Goal: Task Accomplishment & Management: Complete application form

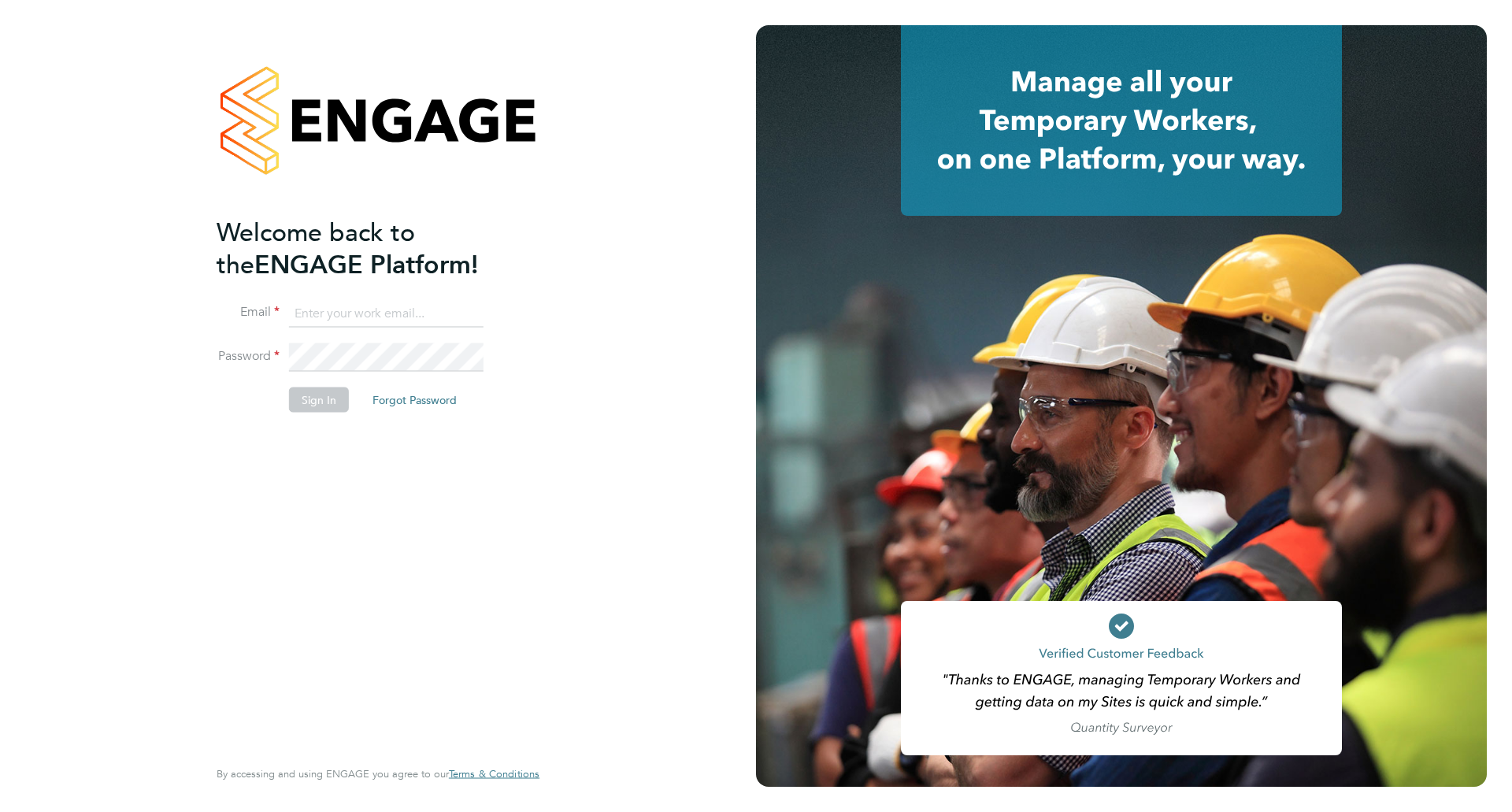
type input "Joanna.Jones@cpplc.com"
click at [314, 402] on button "Sign In" at bounding box center [318, 398] width 60 height 25
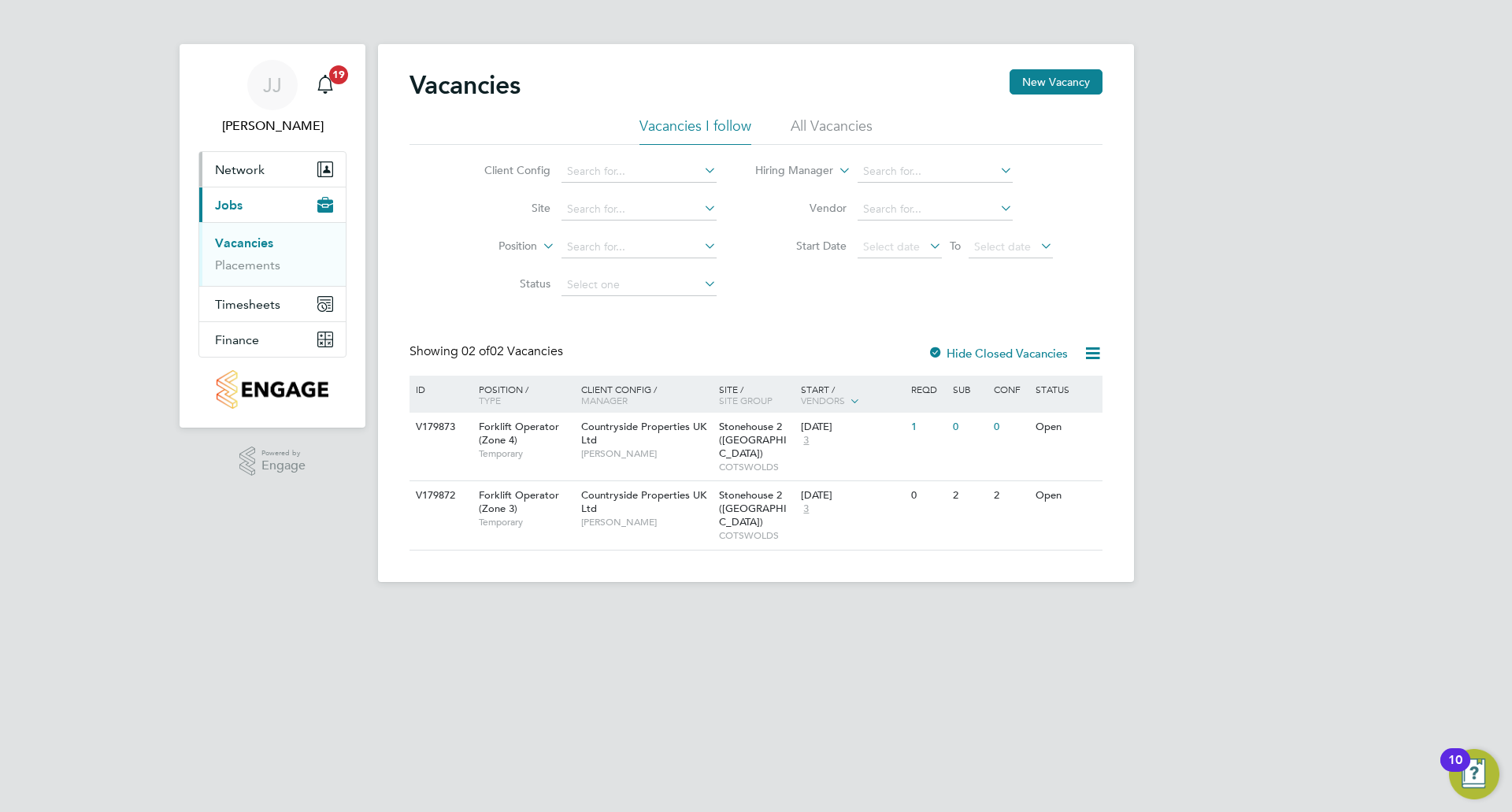
click at [262, 169] on span "Network" at bounding box center [240, 170] width 50 height 15
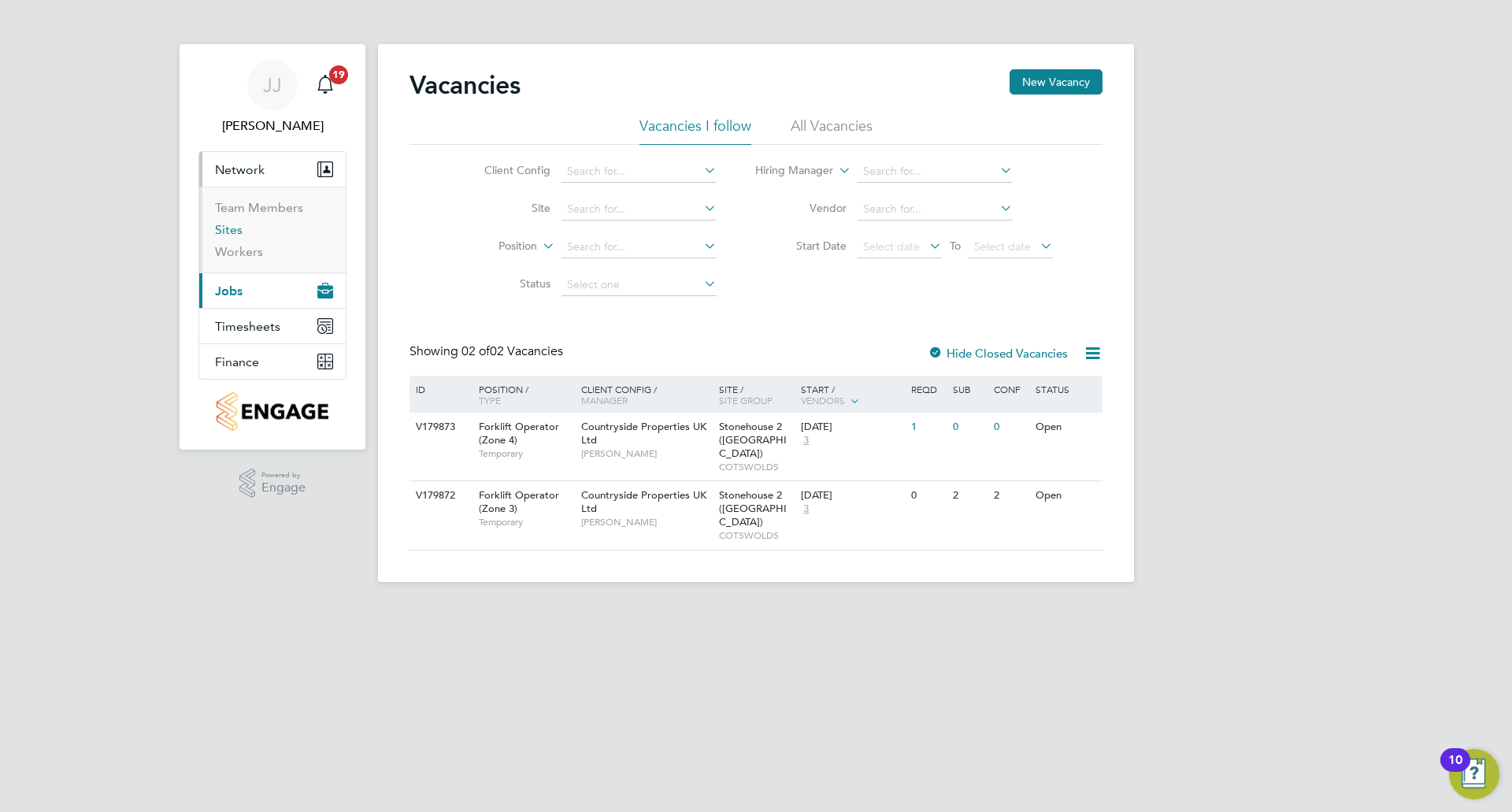
click at [242, 226] on link "Sites" at bounding box center [229, 229] width 28 height 15
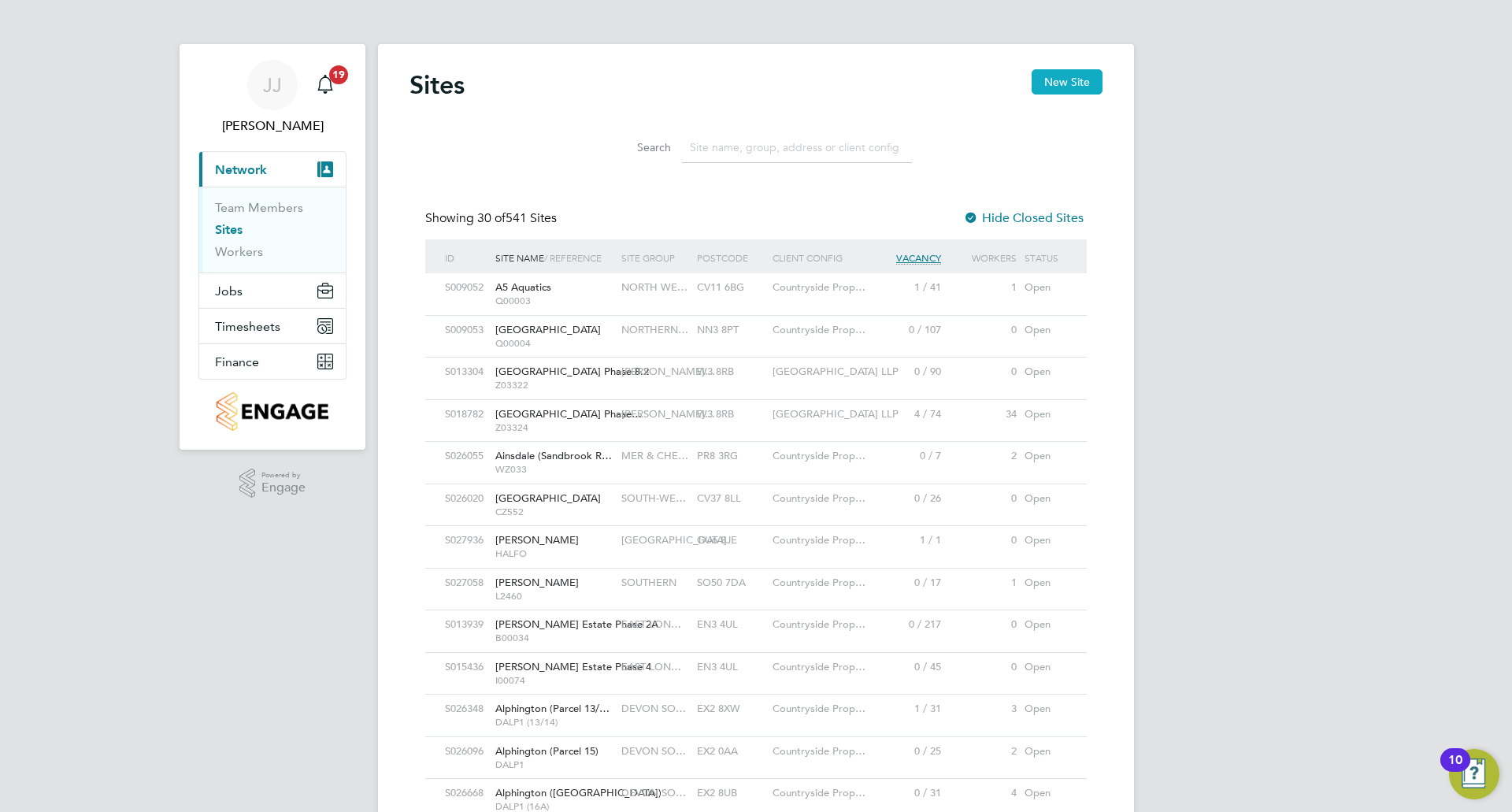
click at [1056, 73] on button "New Site" at bounding box center [1067, 81] width 71 height 25
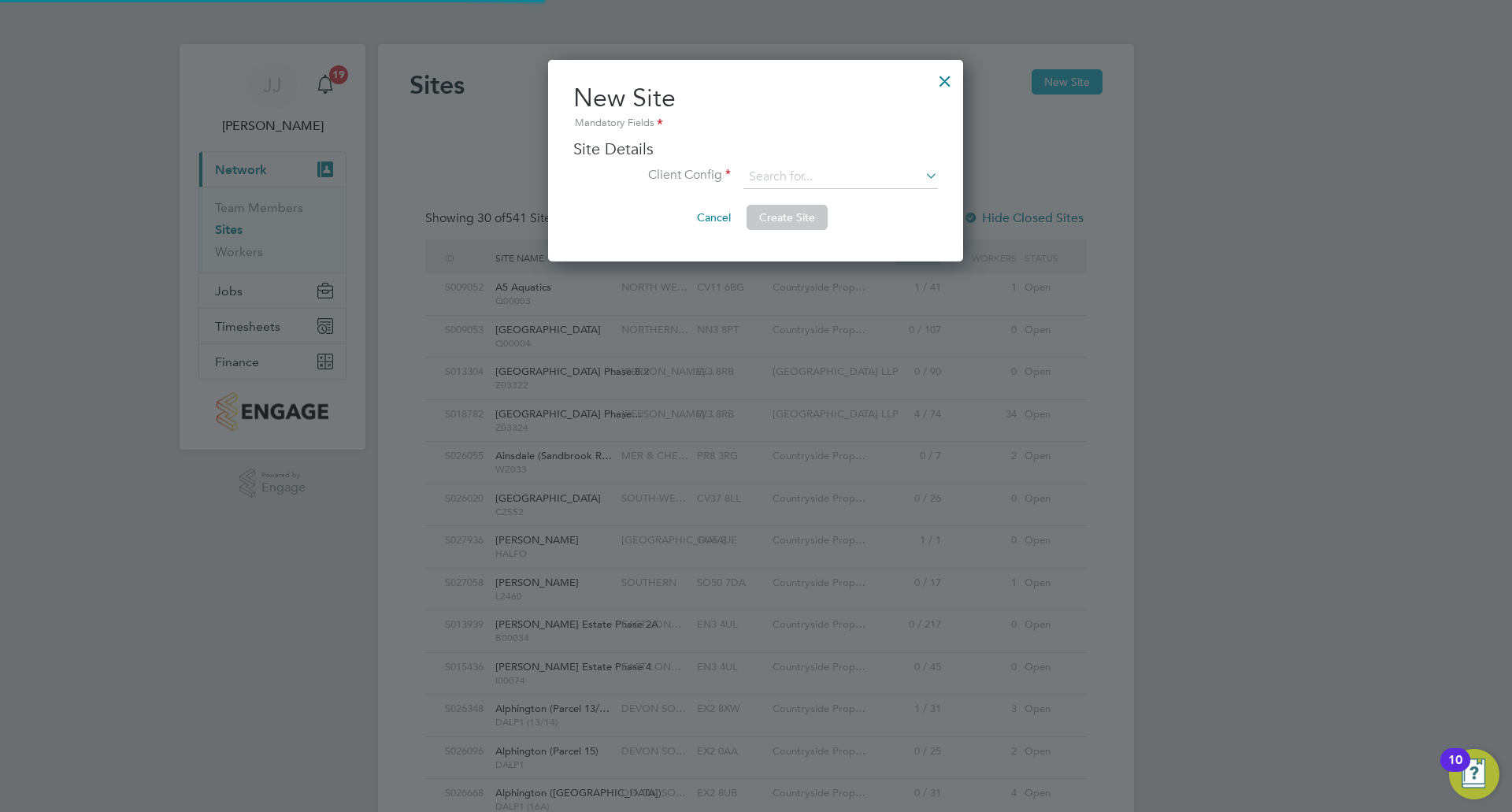
scroll to position [202, 417]
click at [874, 168] on input at bounding box center [840, 177] width 195 height 24
click at [904, 374] on li "Countryside Properties UK Ltd" at bounding box center [938, 384] width 391 height 21
type input "Countryside Properties UK Ltd"
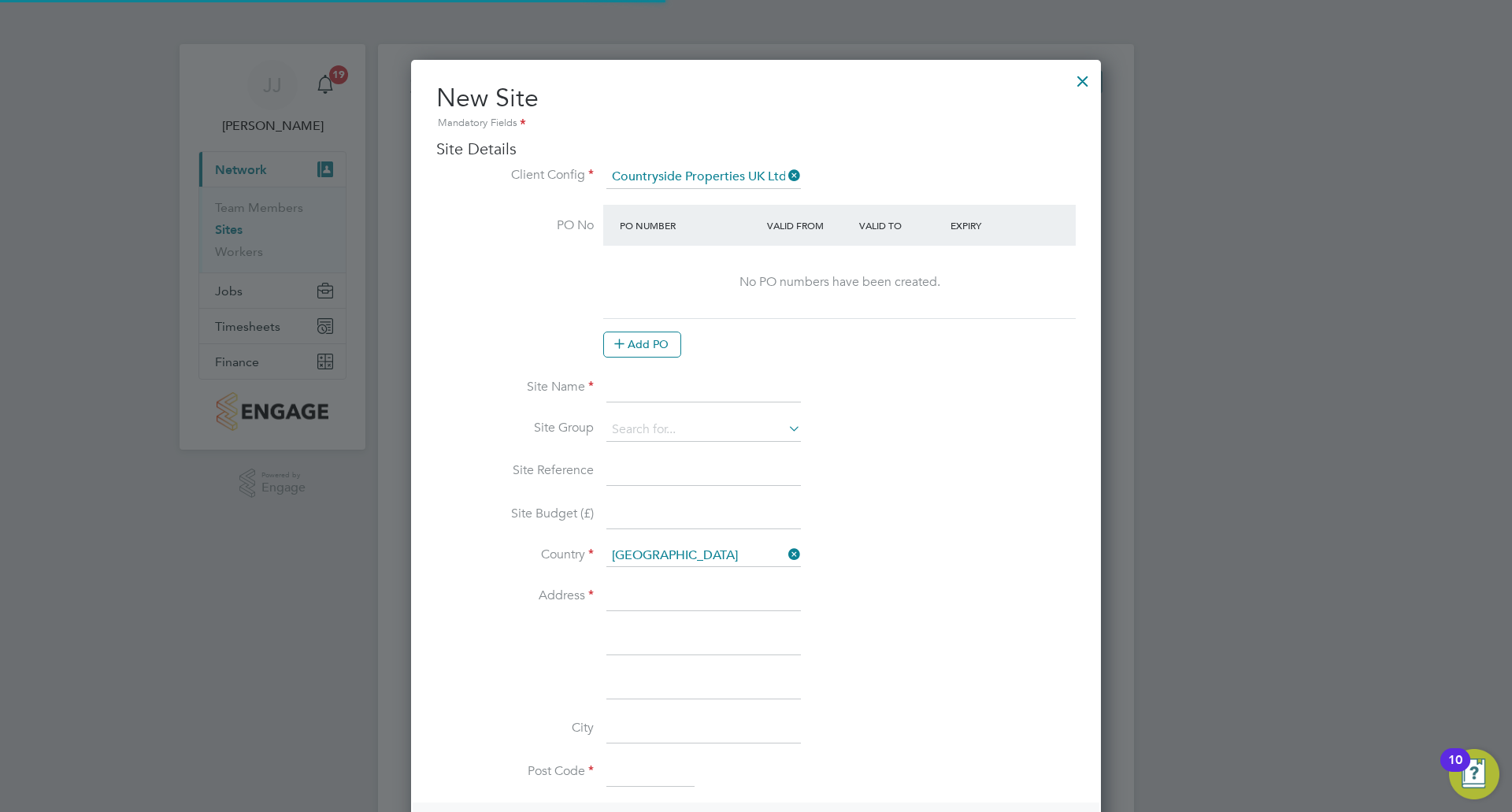
scroll to position [8, 8]
click at [626, 385] on input at bounding box center [703, 388] width 195 height 29
type input "Millfields, Cam 3"
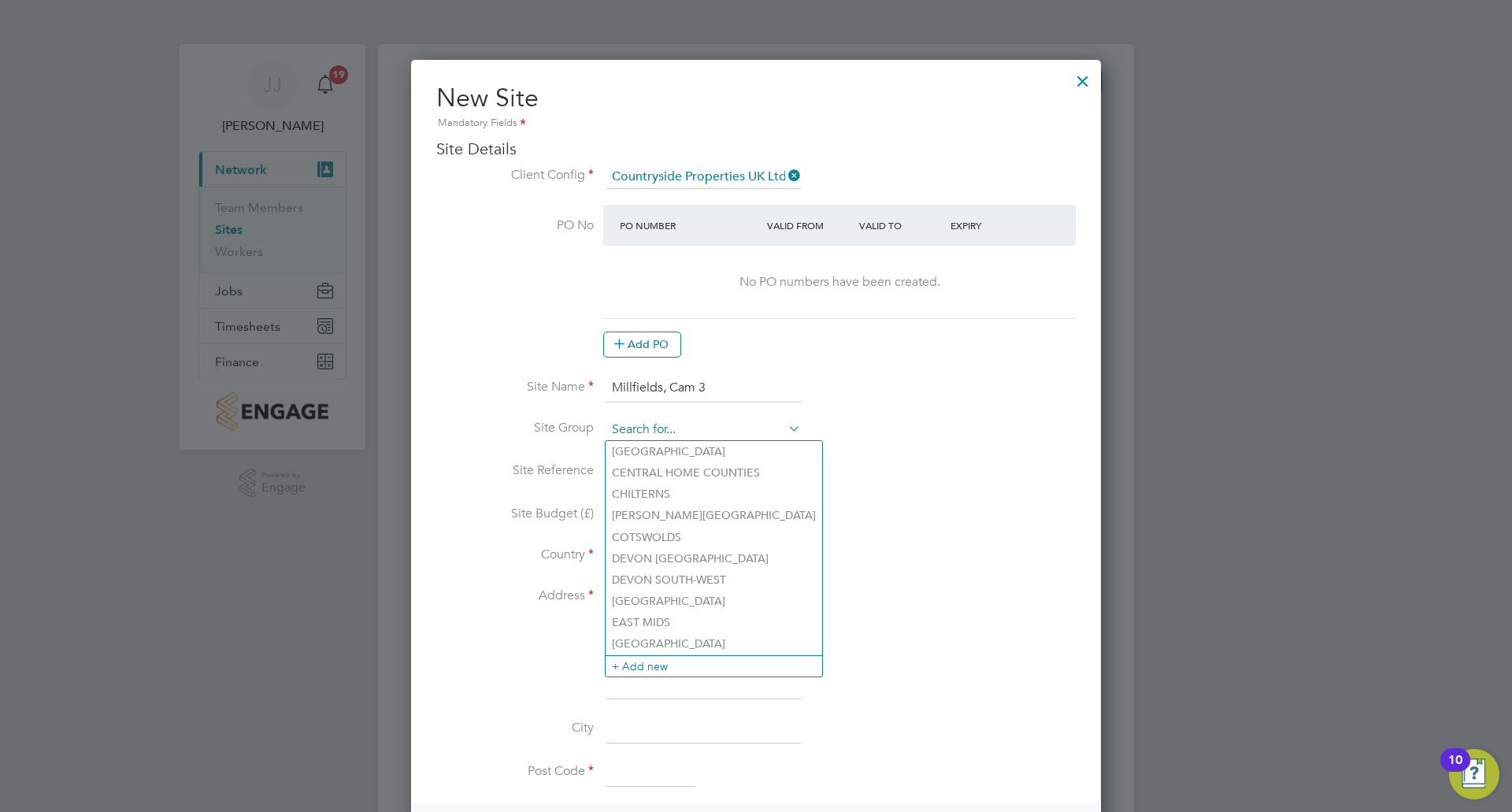
click at [699, 419] on input at bounding box center [703, 430] width 195 height 24
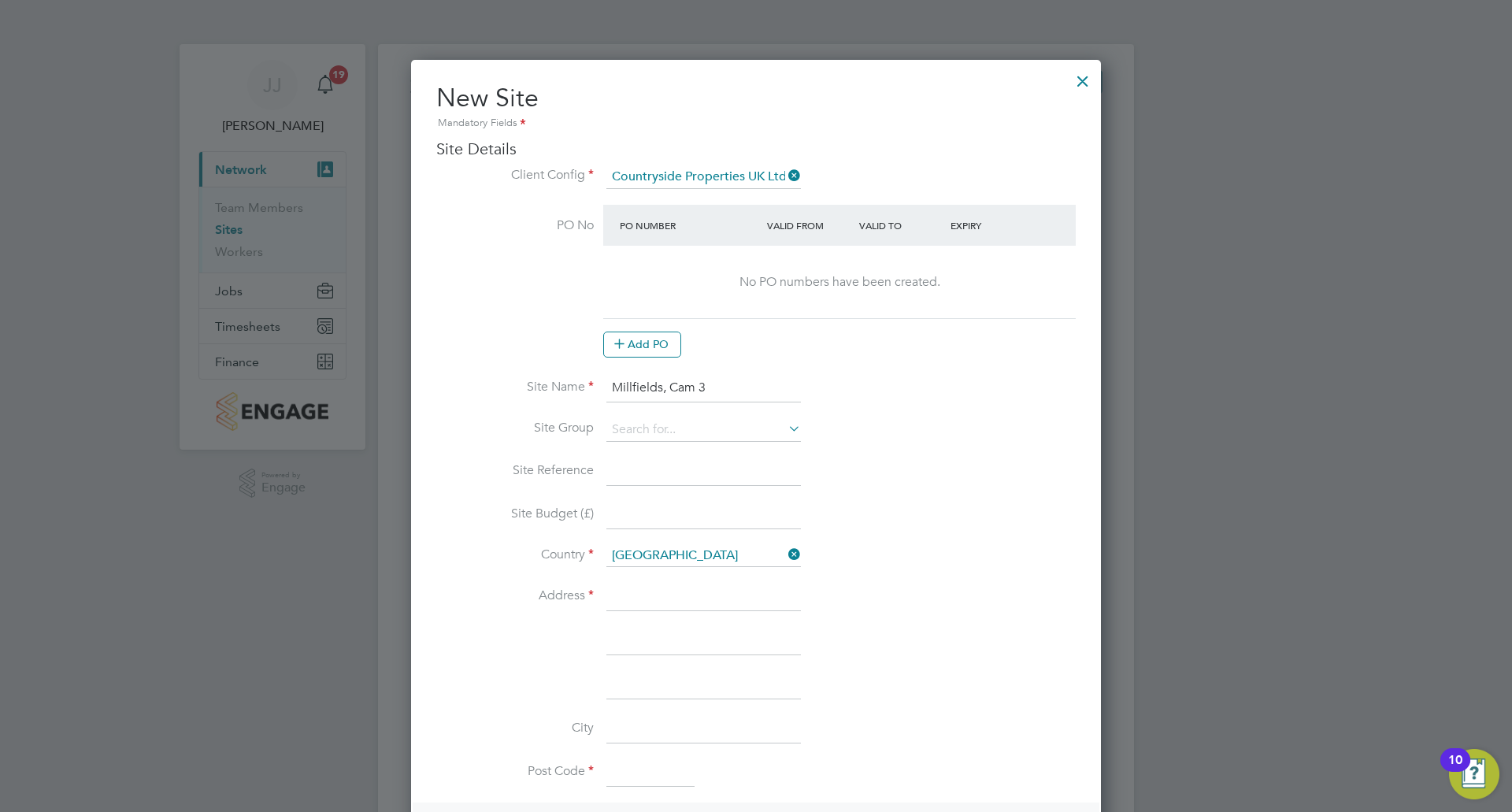
click at [664, 535] on li "COTSWOLDS" at bounding box center [714, 536] width 217 height 21
type input "COTSWOLDS"
click at [663, 477] on input at bounding box center [703, 471] width 195 height 29
type input "HCAM3"
click at [661, 594] on input at bounding box center [703, 596] width 195 height 29
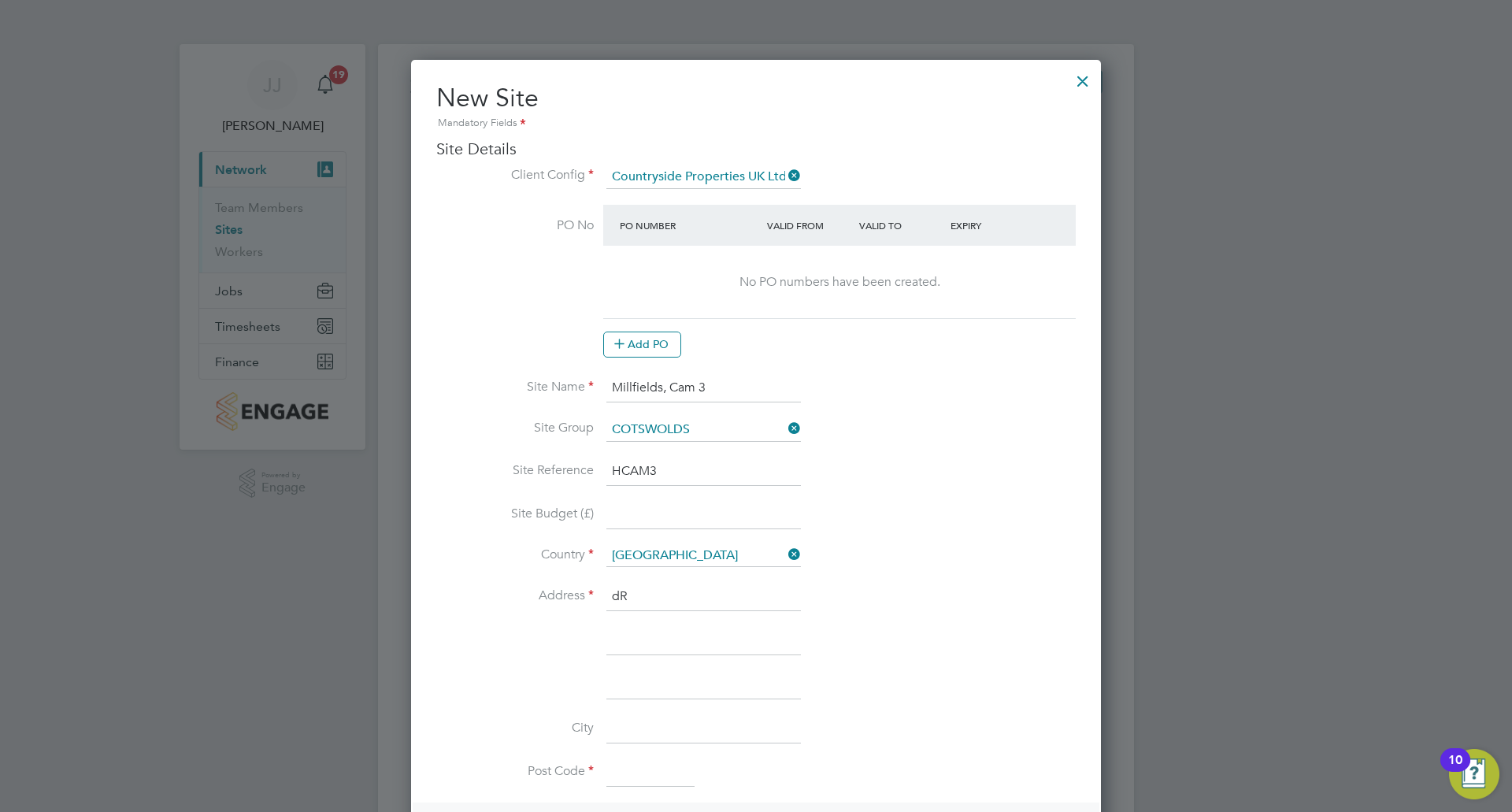
type input "d"
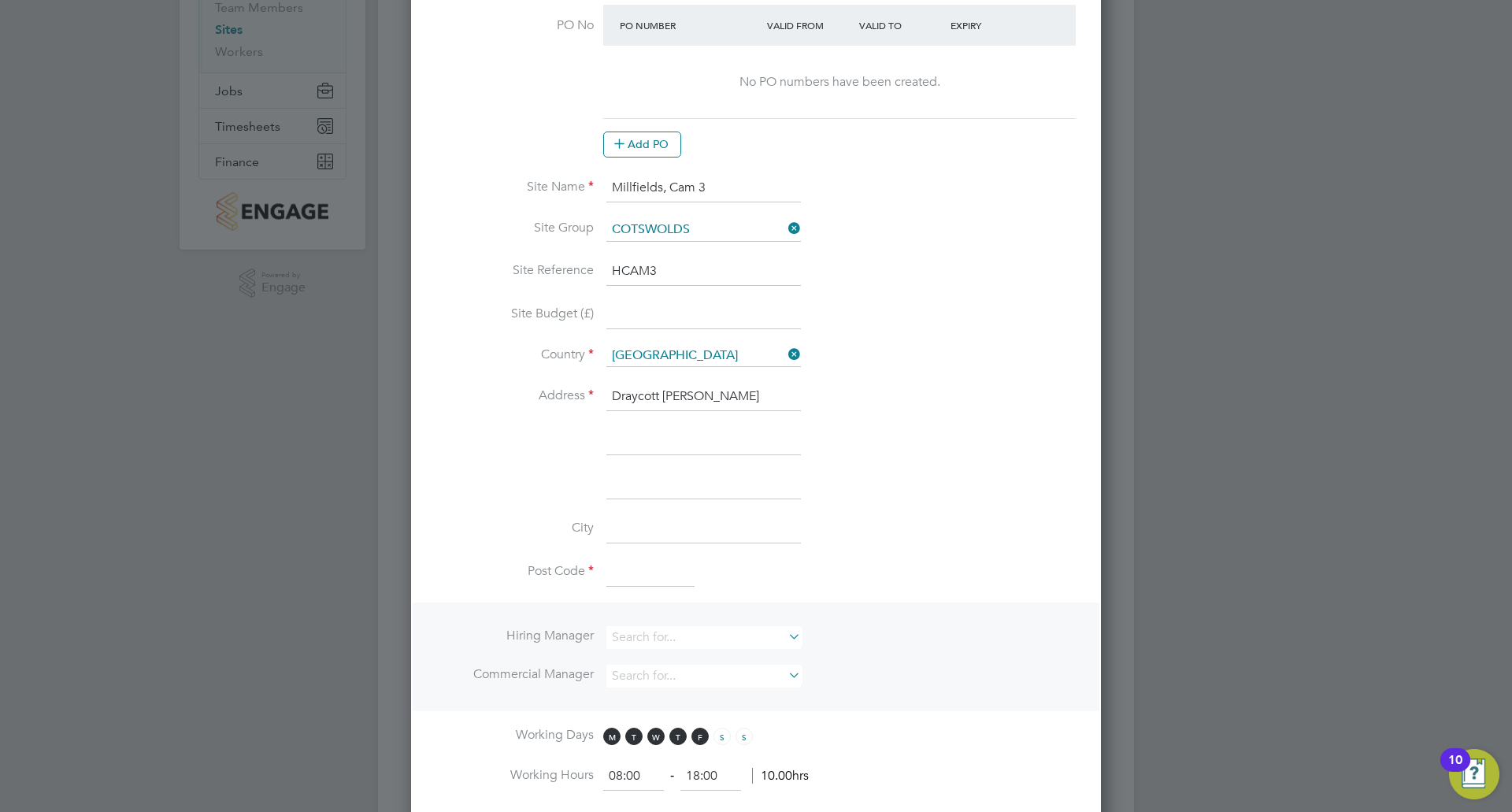
scroll to position [198, 0]
click at [611, 395] on input "Draycott [PERSON_NAME]" at bounding box center [703, 398] width 195 height 29
type input "Off Draycott [PERSON_NAME]"
click at [634, 440] on input at bounding box center [703, 442] width 195 height 29
type input "Draycott [PERSON_NAME]"
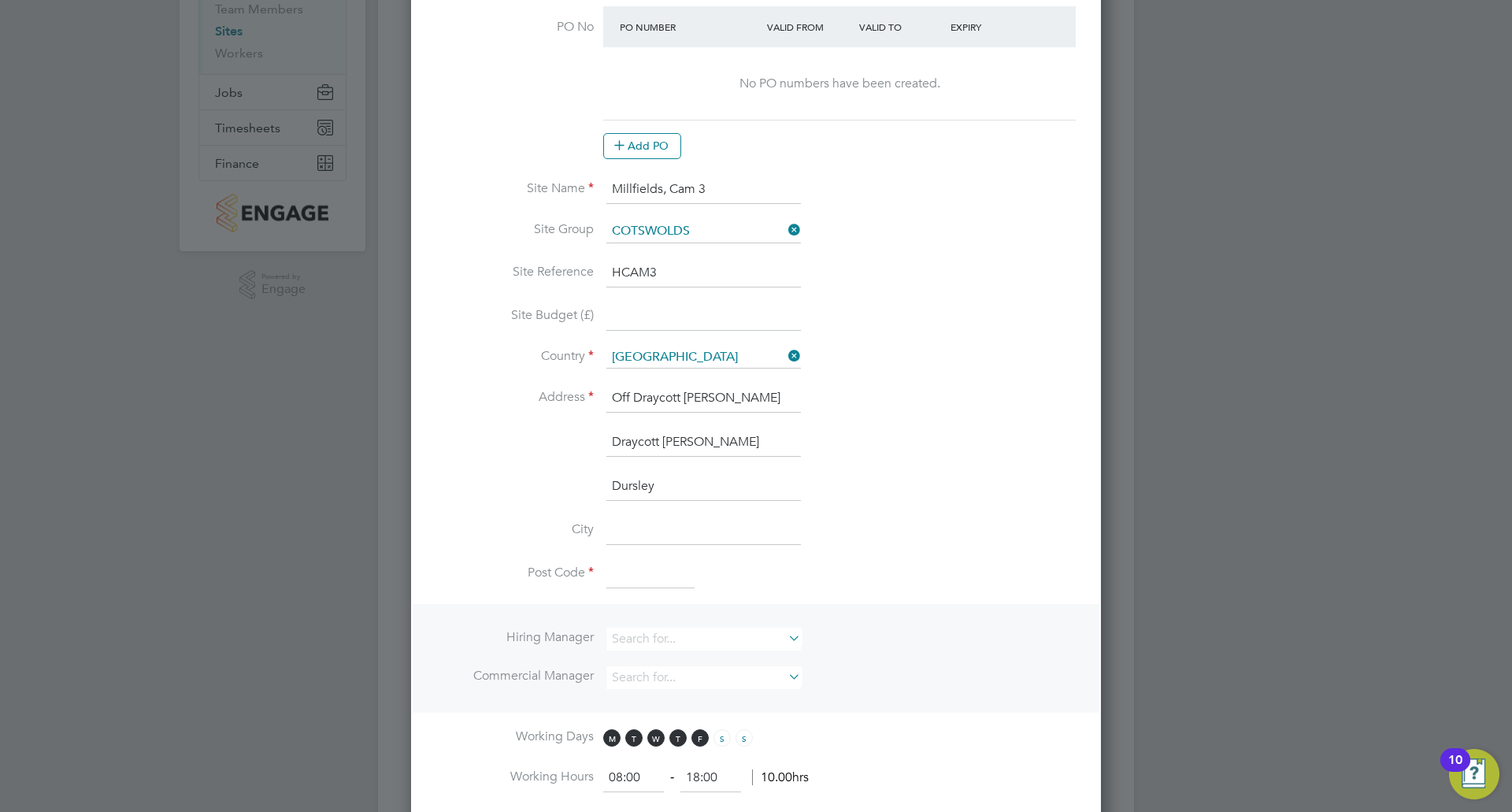
type input "Dursley"
type input "[GEOGRAPHIC_DATA]"
click at [675, 573] on input at bounding box center [651, 574] width 89 height 29
type input "GL11 5NA"
click at [672, 629] on input at bounding box center [703, 639] width 195 height 23
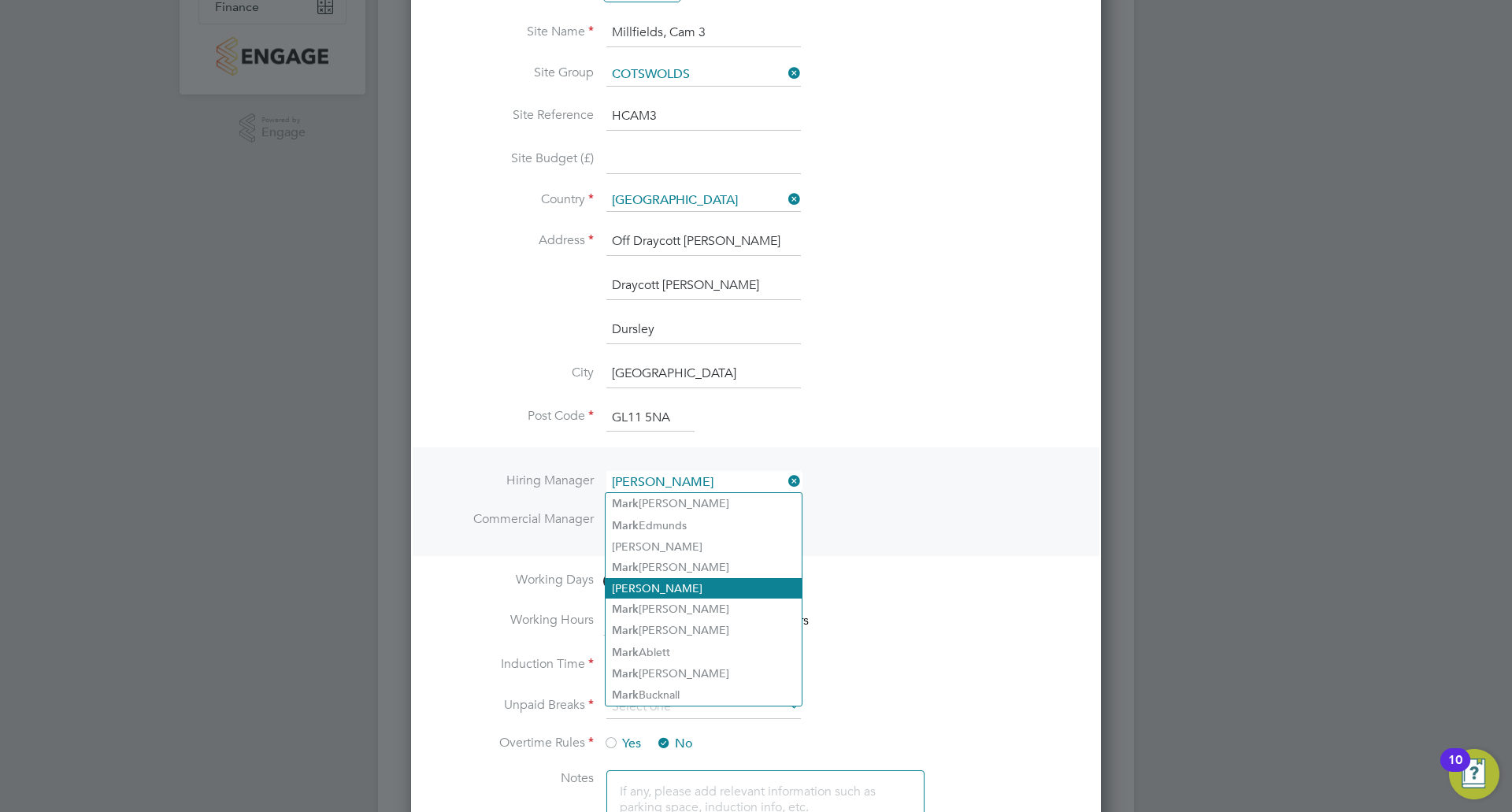
scroll to position [356, 0]
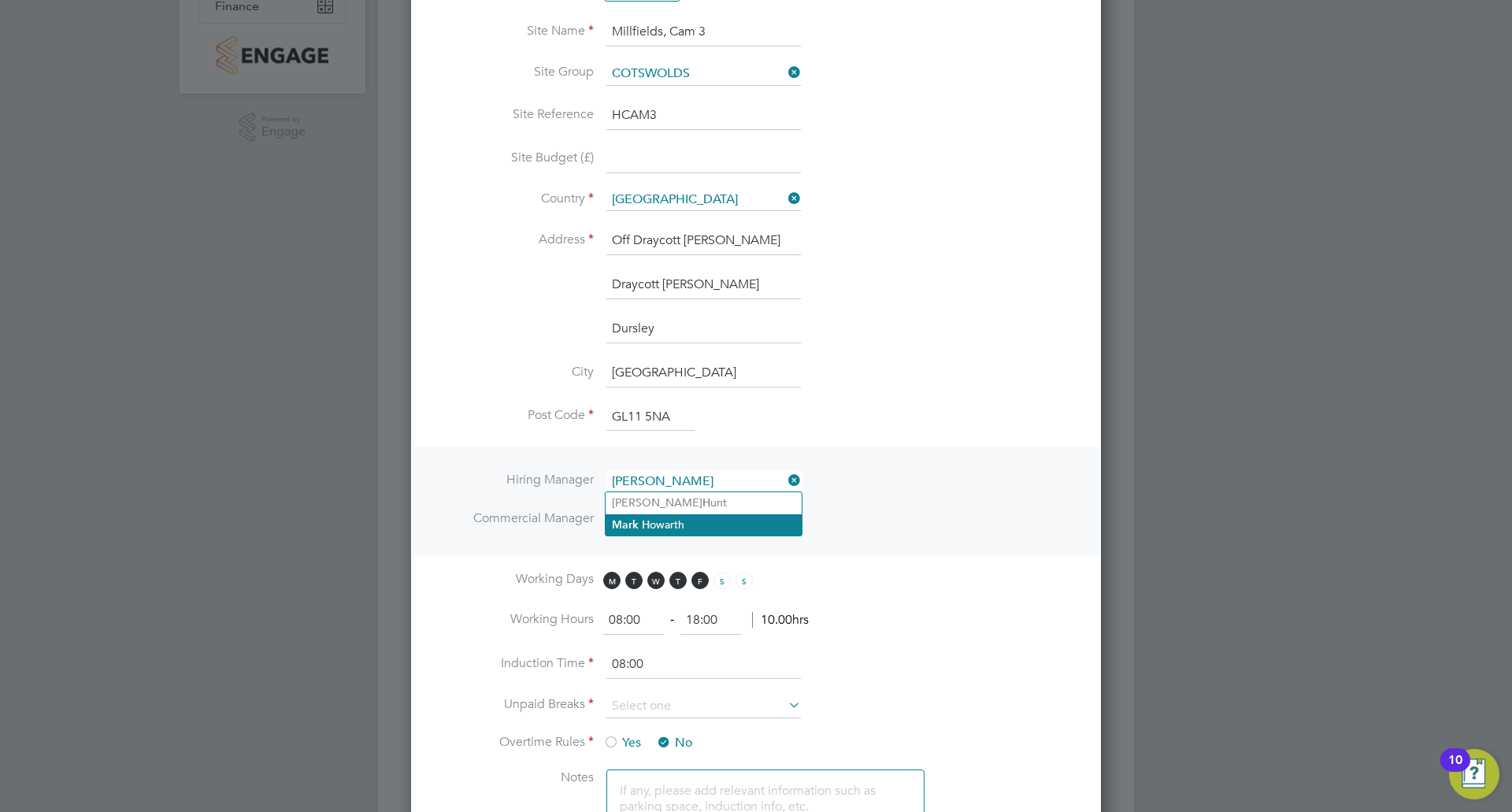
click at [686, 515] on li "[PERSON_NAME]" at bounding box center [703, 524] width 196 height 21
type input "[PERSON_NAME]"
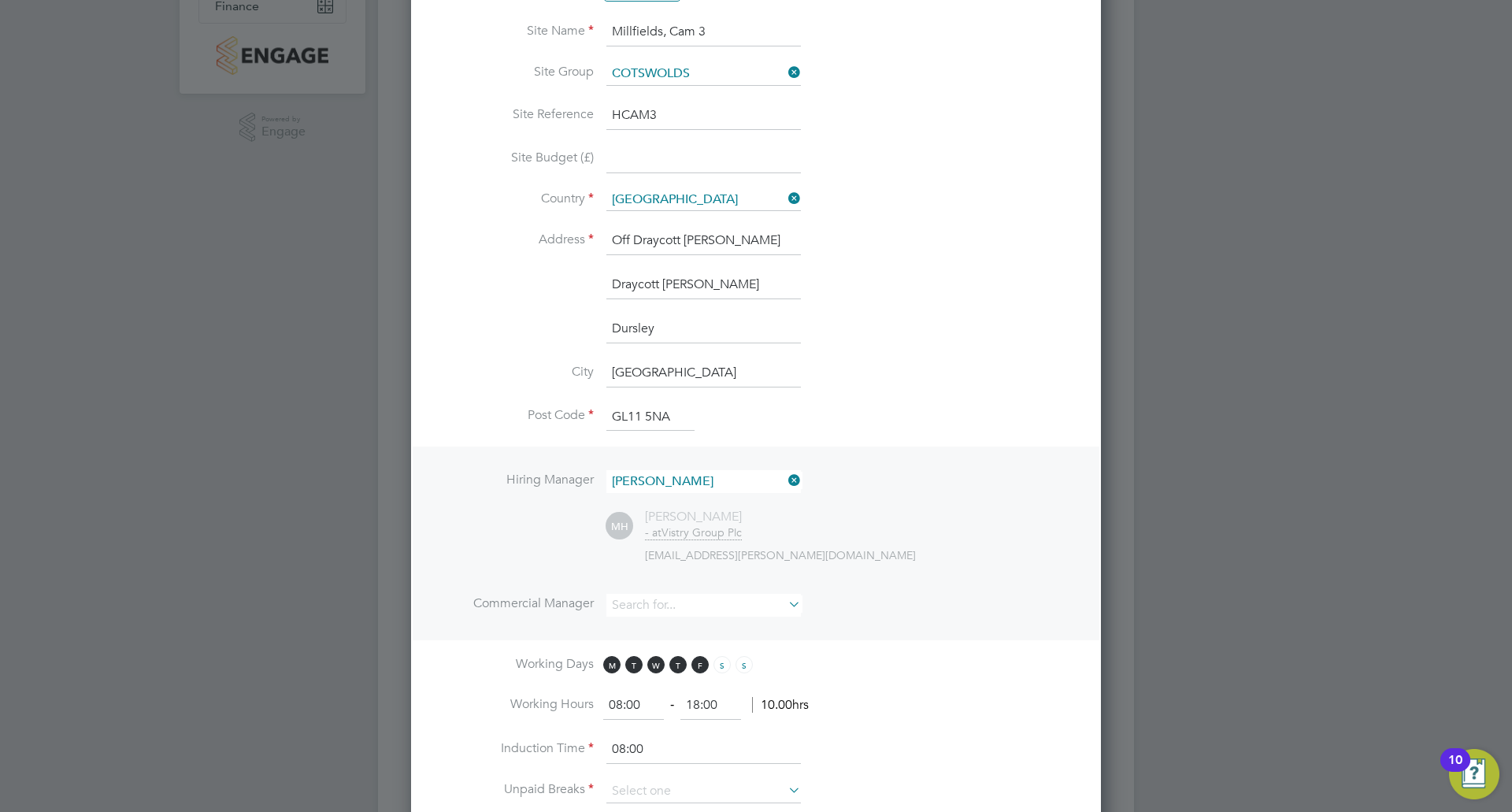
scroll to position [1481, 691]
click at [712, 601] on input at bounding box center [703, 605] width 195 height 23
click at [705, 619] on li "[PERSON_NAME]" at bounding box center [703, 626] width 196 height 21
type input "[PERSON_NAME]"
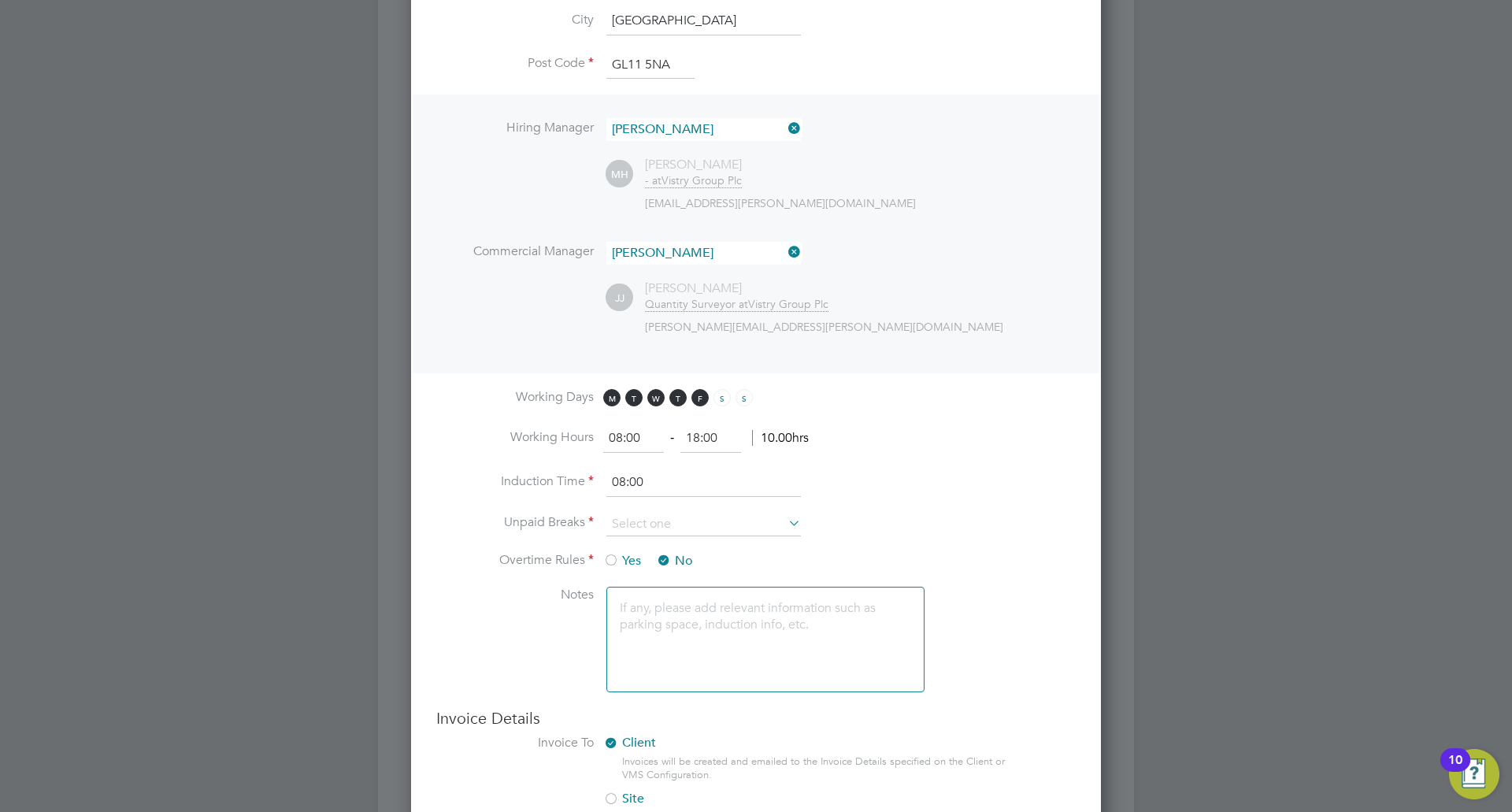
scroll to position [709, 0]
click at [666, 482] on input "08:00" at bounding box center [703, 481] width 195 height 29
type input "07.30"
click at [674, 515] on input at bounding box center [703, 524] width 195 height 24
click at [654, 583] on li "30 mins" at bounding box center [703, 585] width 196 height 20
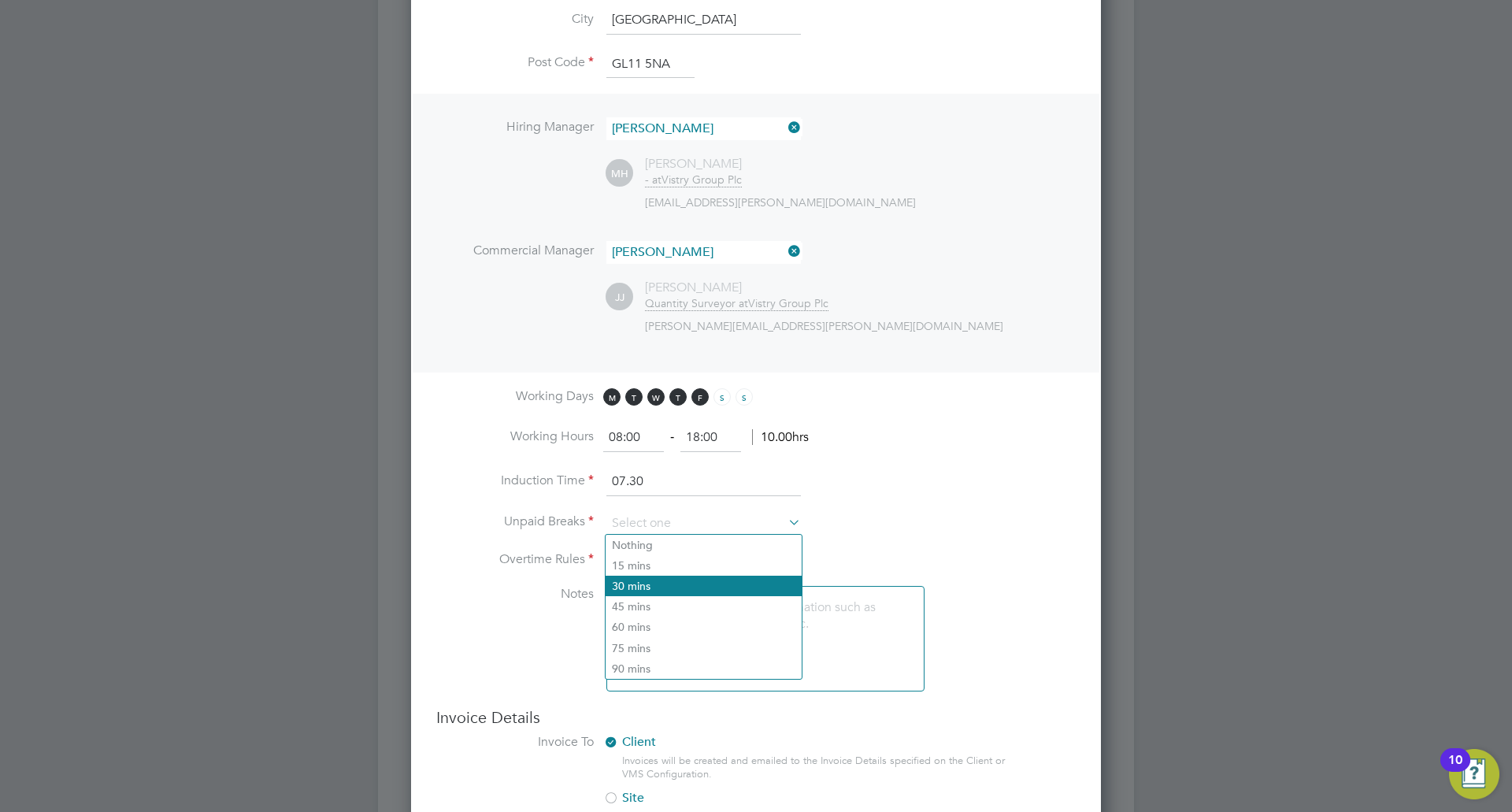
type input "30 mins"
click at [612, 561] on div at bounding box center [610, 560] width 16 height 16
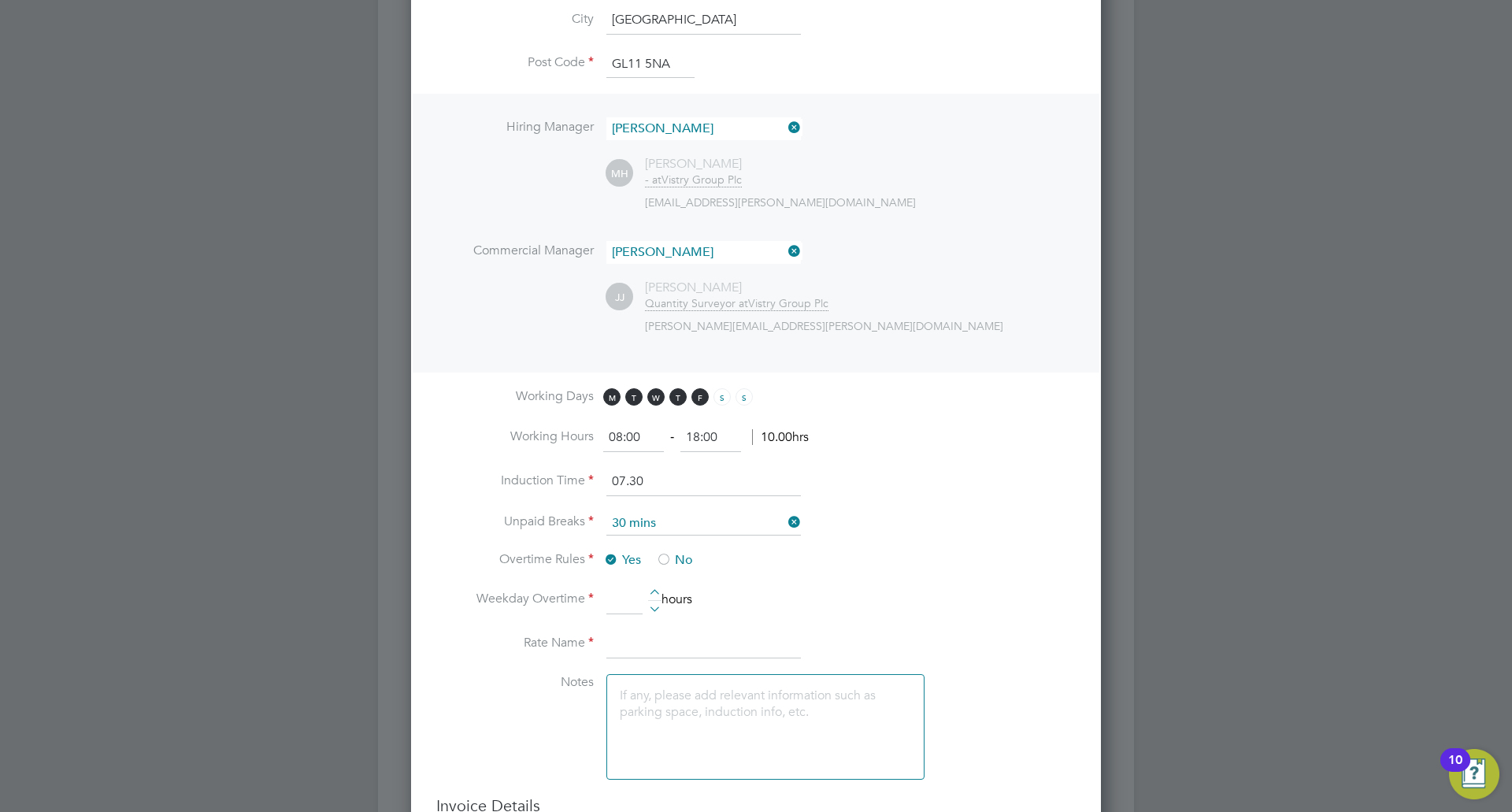
scroll to position [1654, 691]
click at [666, 557] on div at bounding box center [663, 560] width 16 height 16
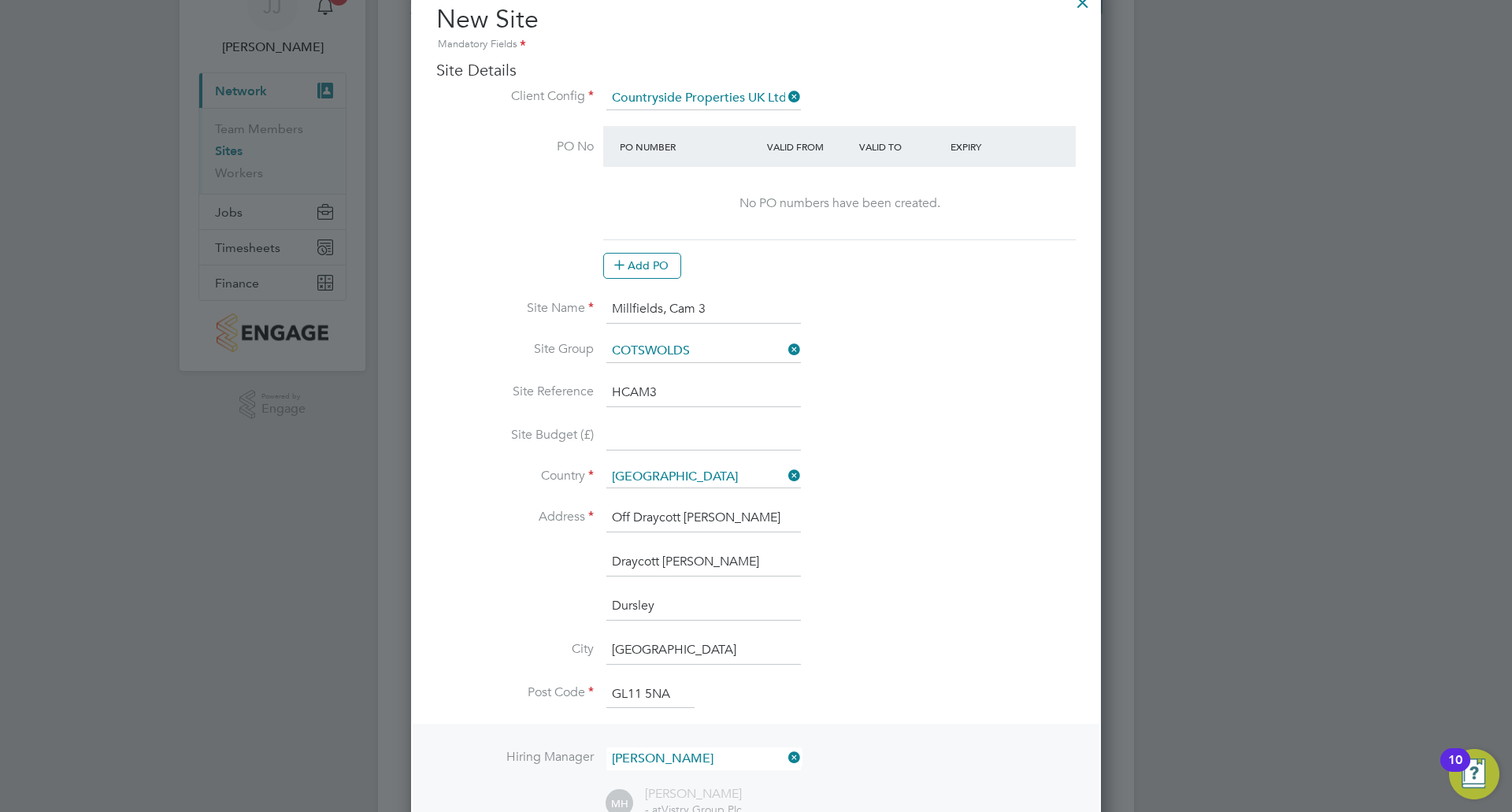
scroll to position [0, 0]
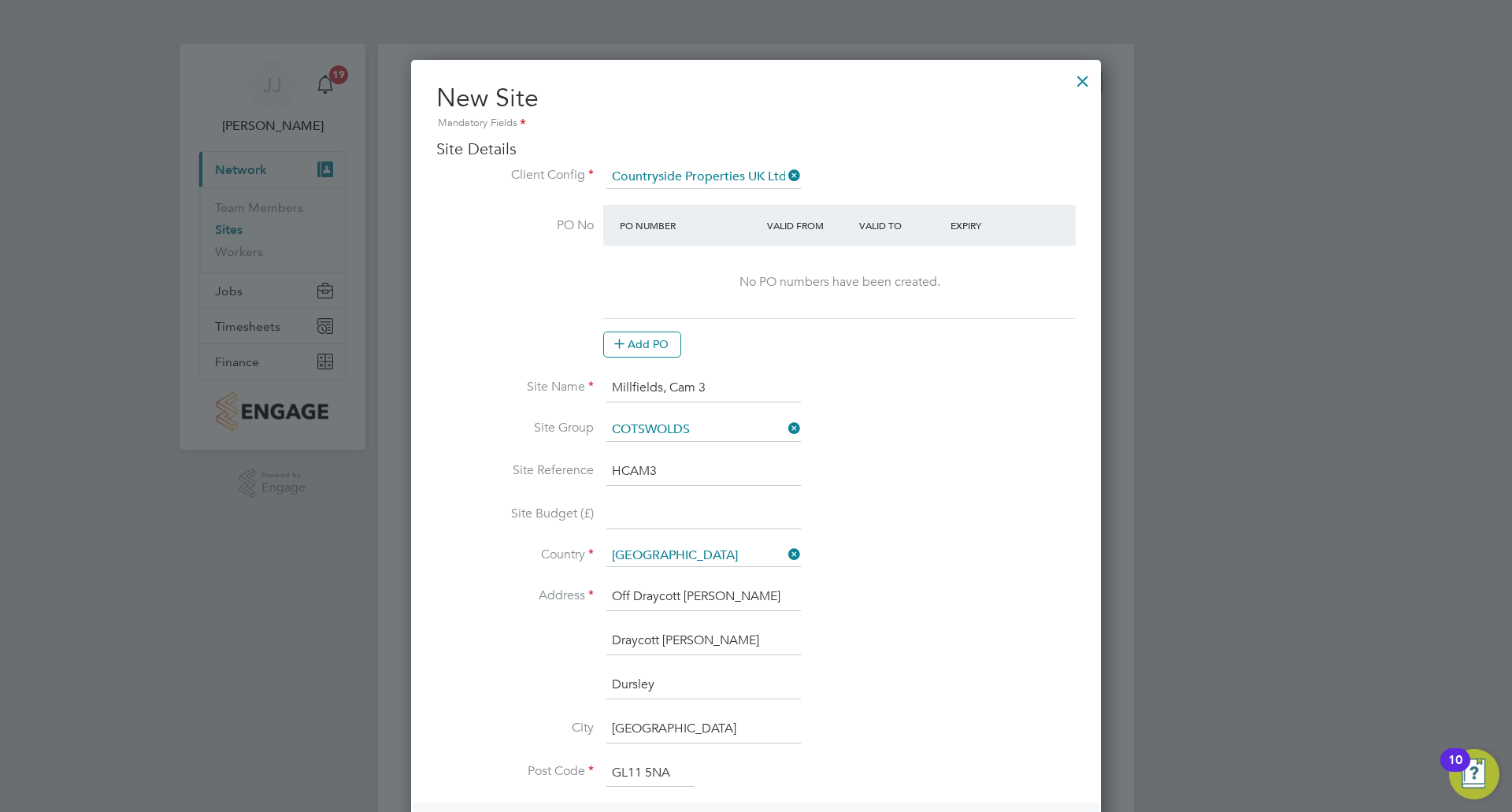
click at [693, 639] on input "Draycott [PERSON_NAME]" at bounding box center [703, 641] width 195 height 29
drag, startPoint x: 680, startPoint y: 639, endPoint x: 606, endPoint y: 634, distance: 74.2
click at [606, 634] on li "Draycott" at bounding box center [755, 649] width 639 height 44
type input "c"
type input "Cam"
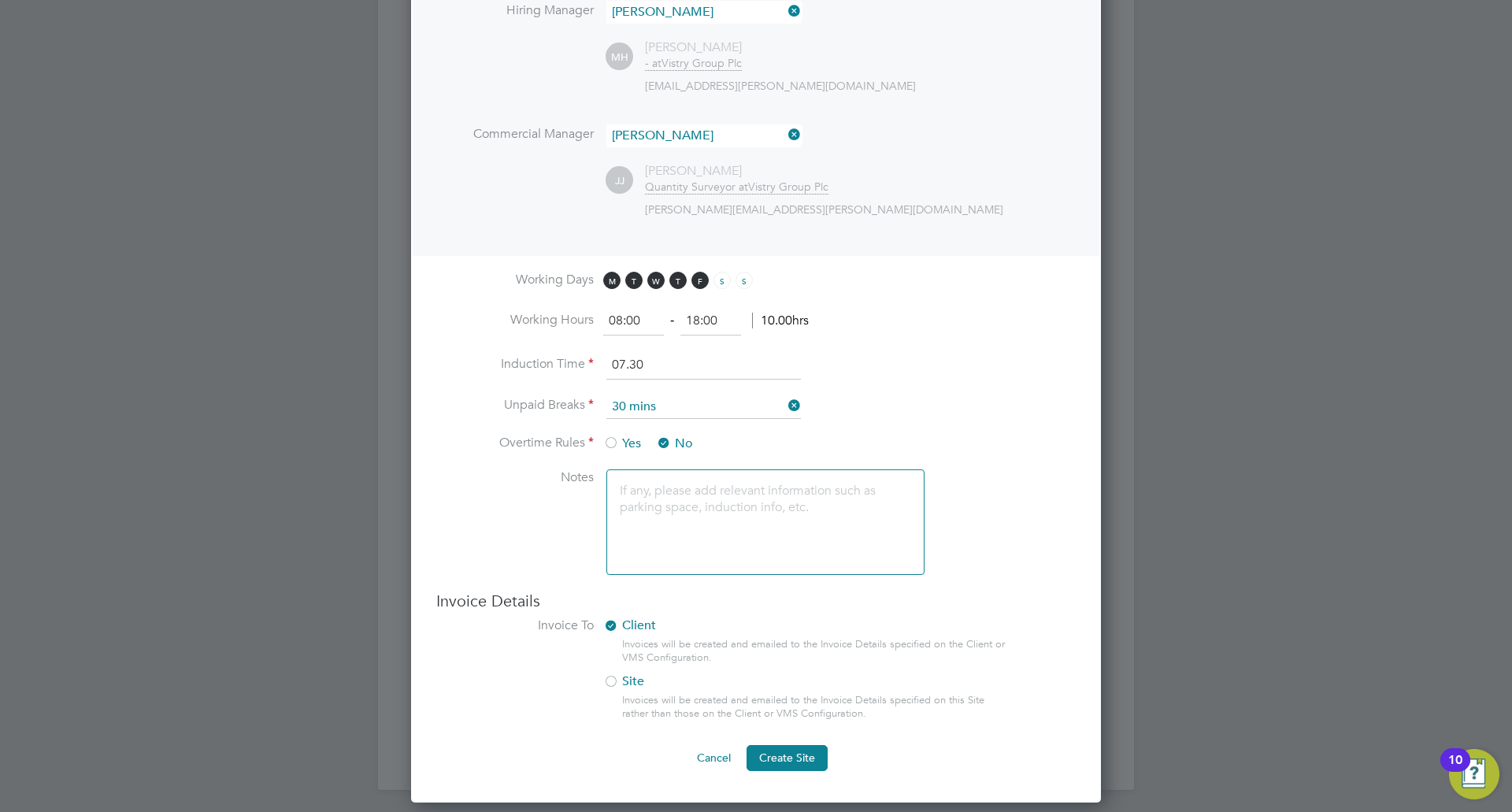
scroll to position [828, 0]
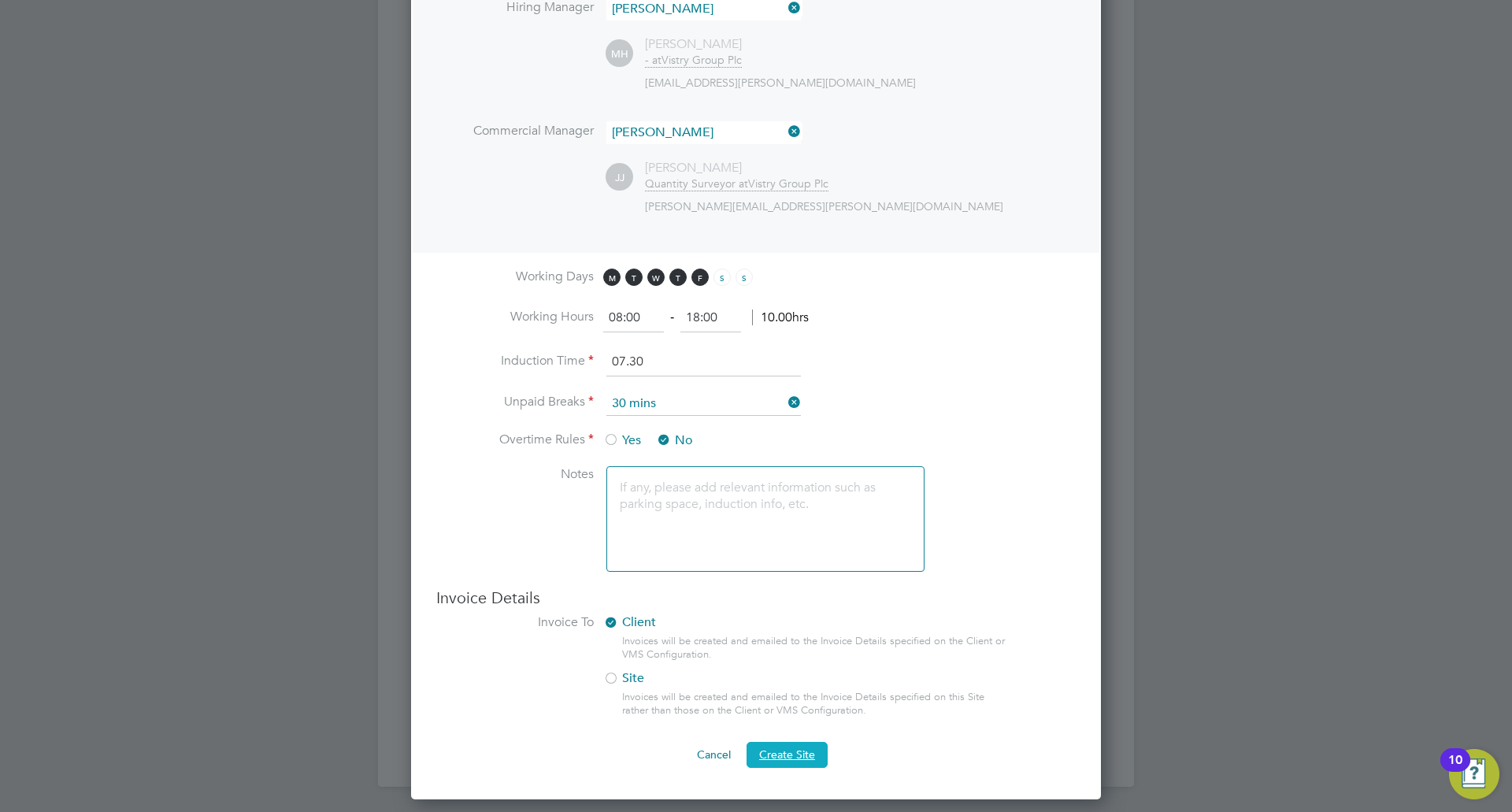
click at [774, 746] on button "Create Site" at bounding box center [787, 754] width 81 height 25
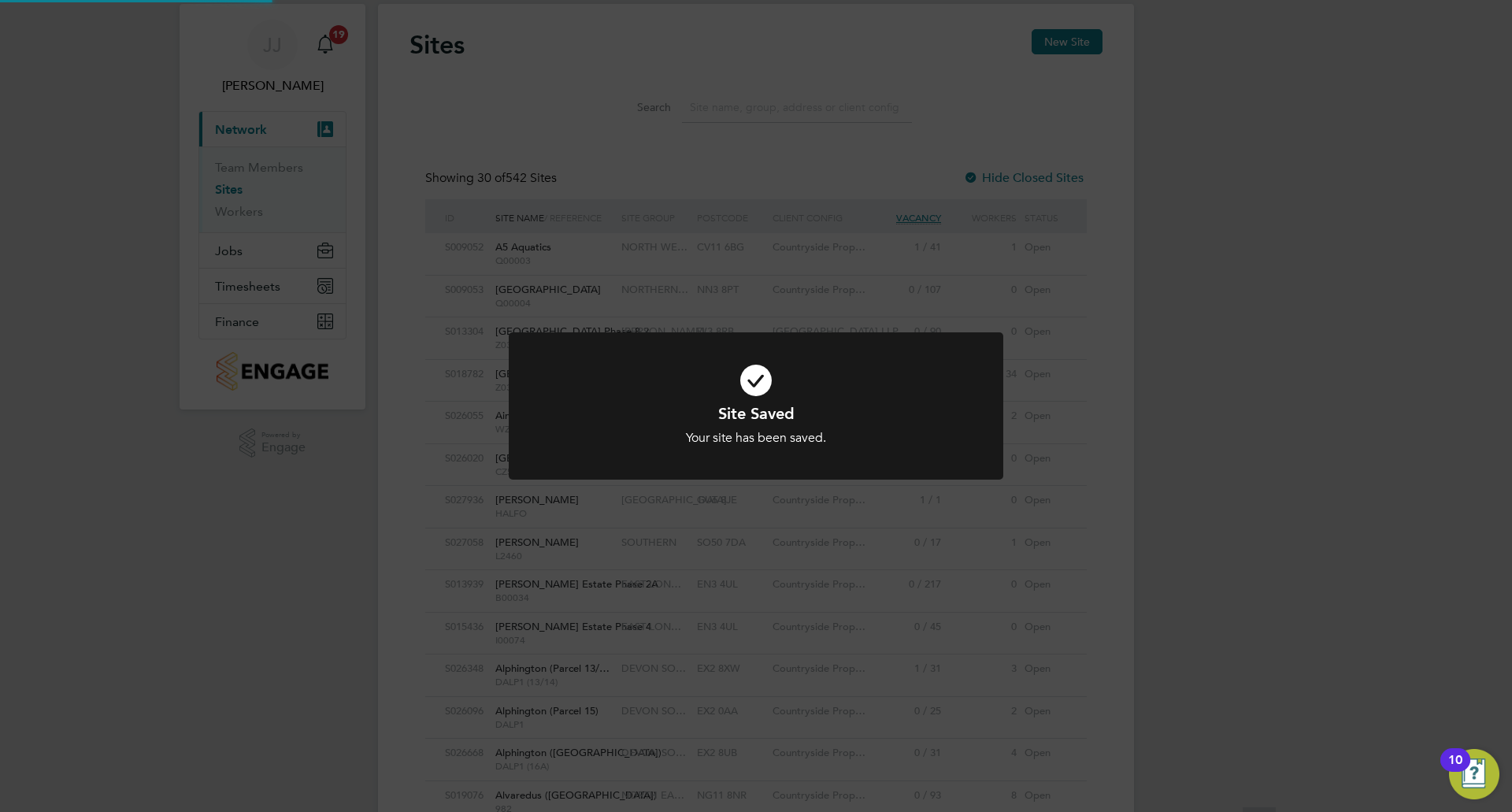
scroll to position [0, 0]
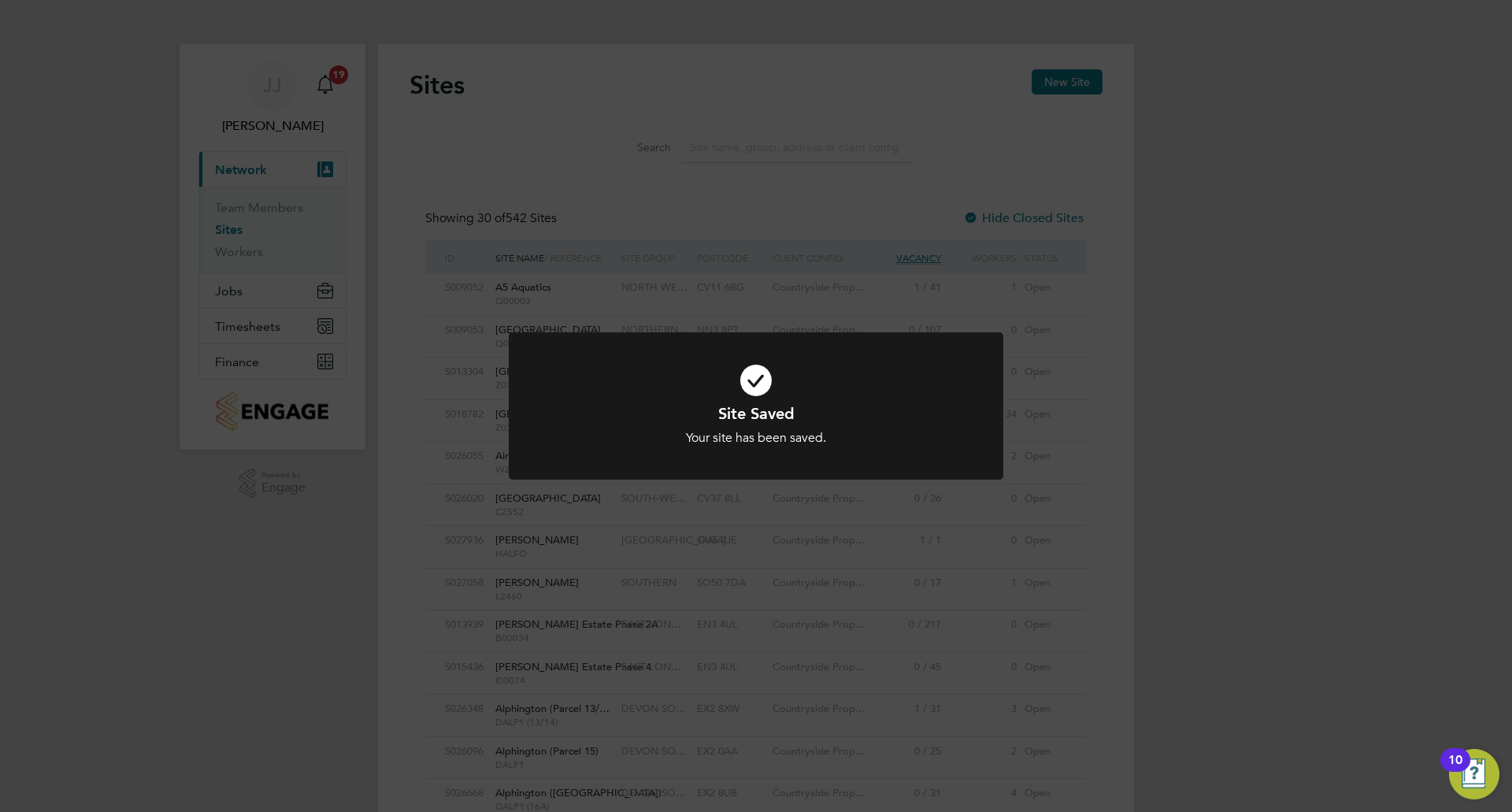
click at [893, 434] on div "Your site has been saved." at bounding box center [756, 438] width 409 height 17
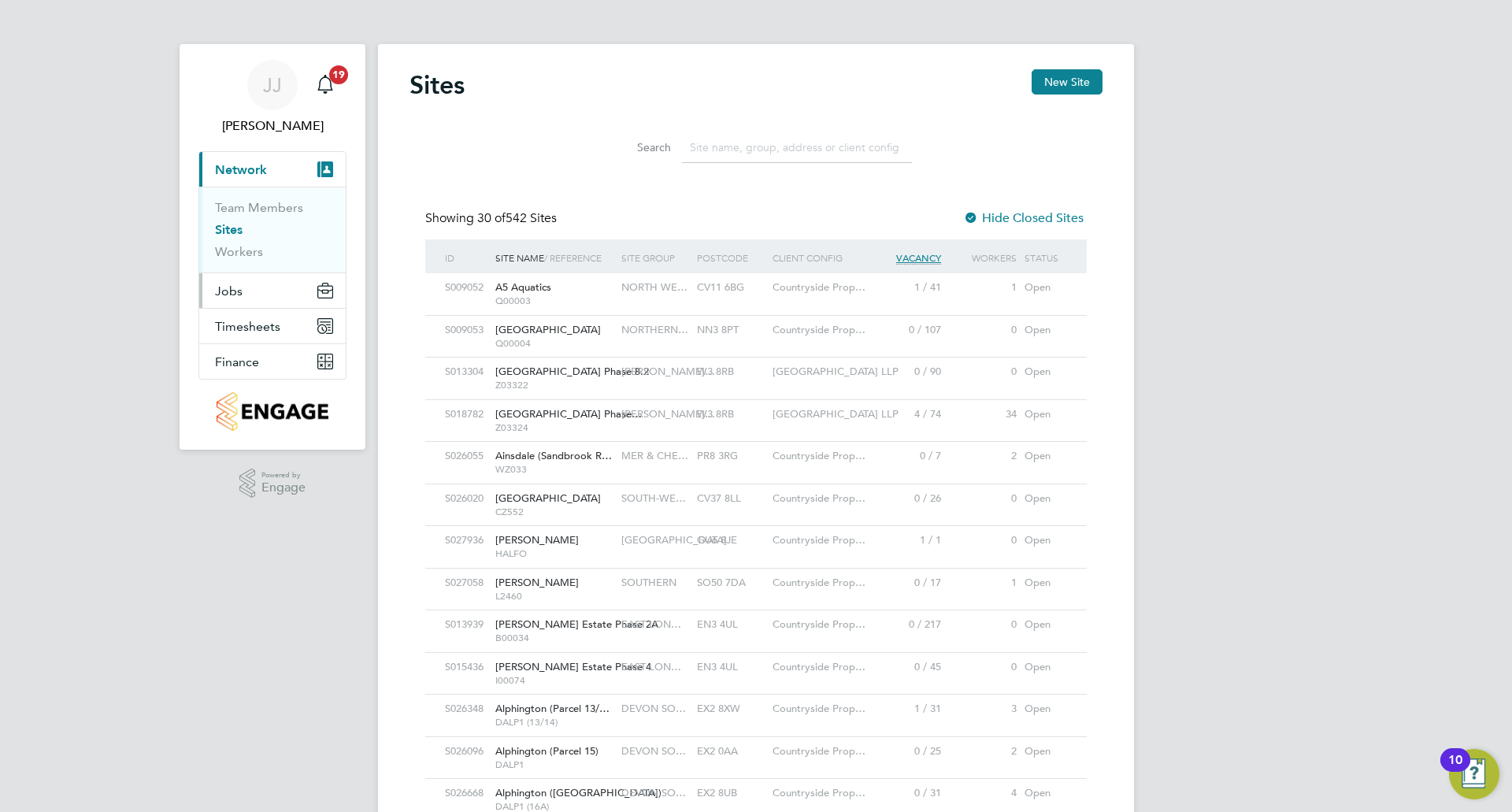
click at [230, 290] on span "Jobs" at bounding box center [229, 290] width 28 height 15
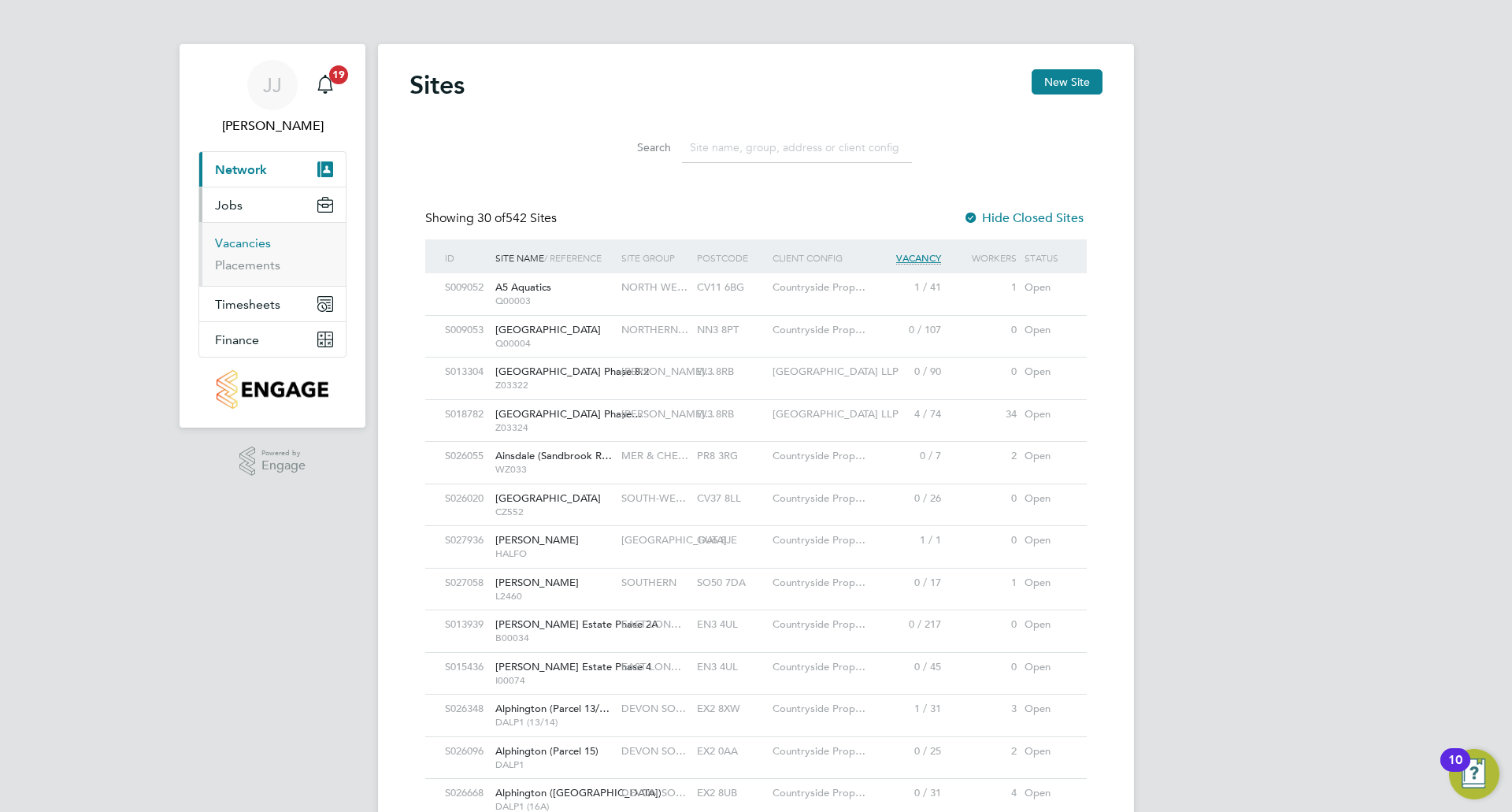
click at [240, 241] on link "Vacancies" at bounding box center [242, 242] width 56 height 15
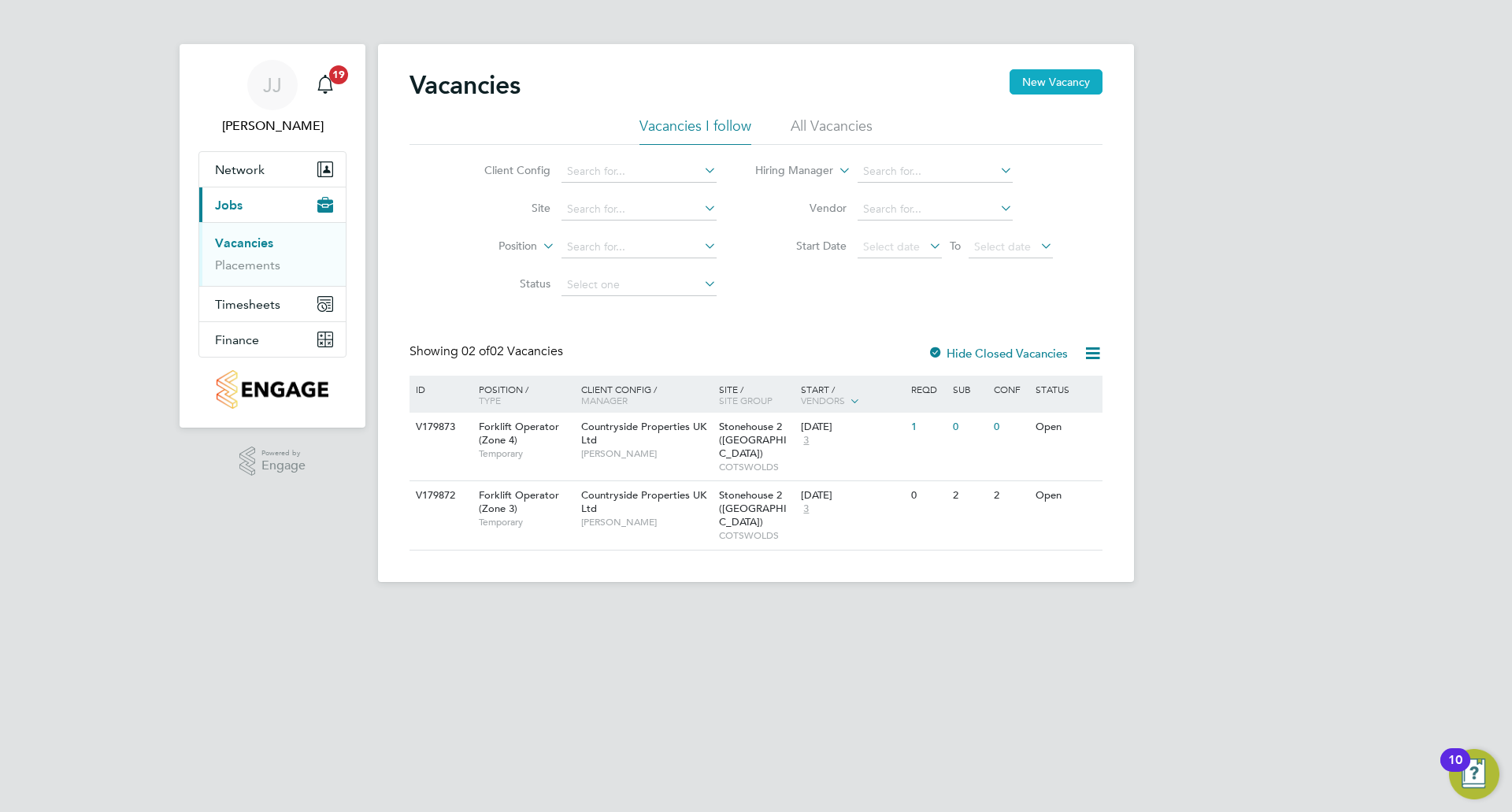
click at [1031, 84] on button "New Vacancy" at bounding box center [1056, 81] width 93 height 25
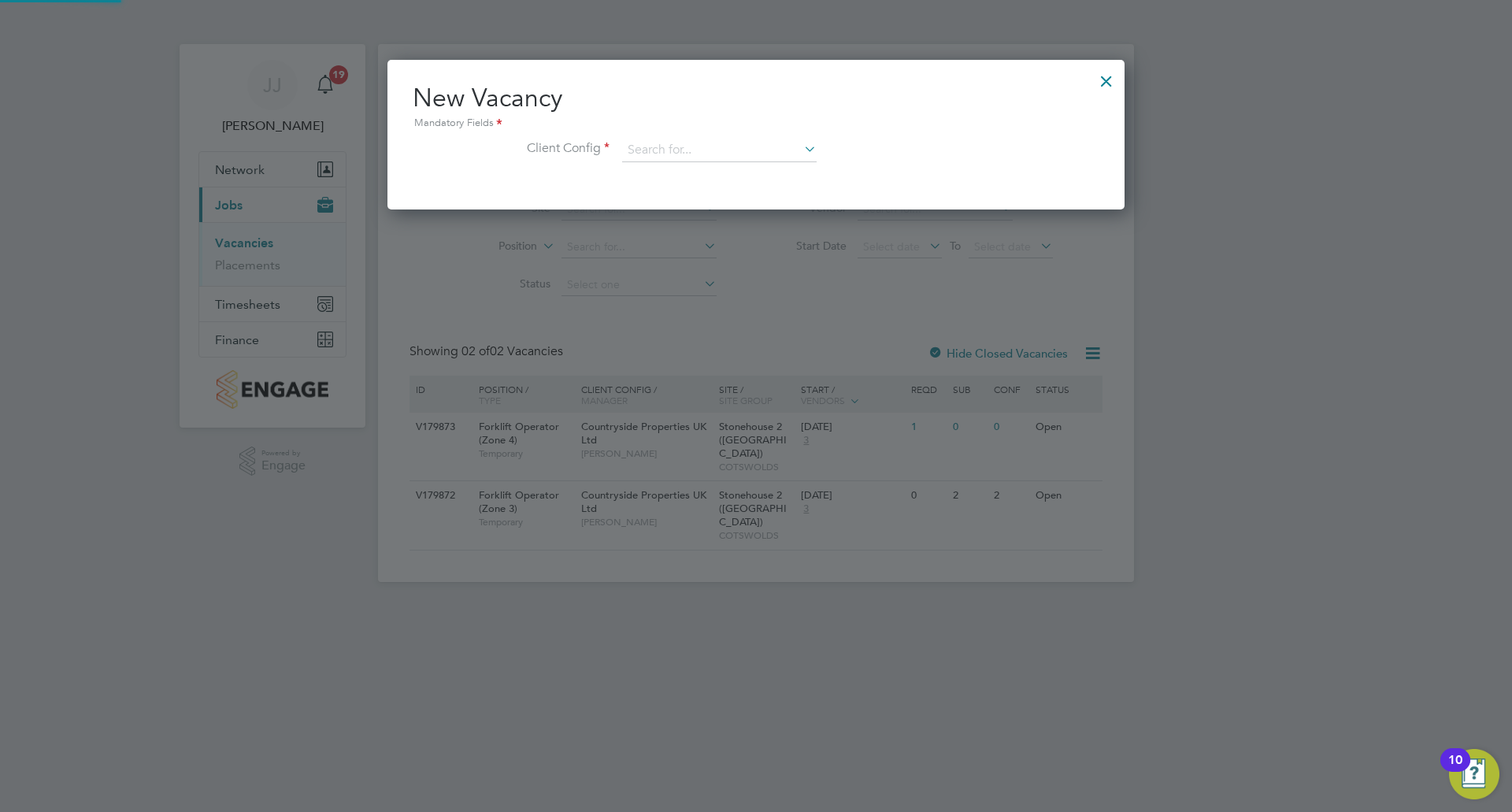
scroll to position [149, 738]
click at [731, 147] on input at bounding box center [719, 150] width 195 height 24
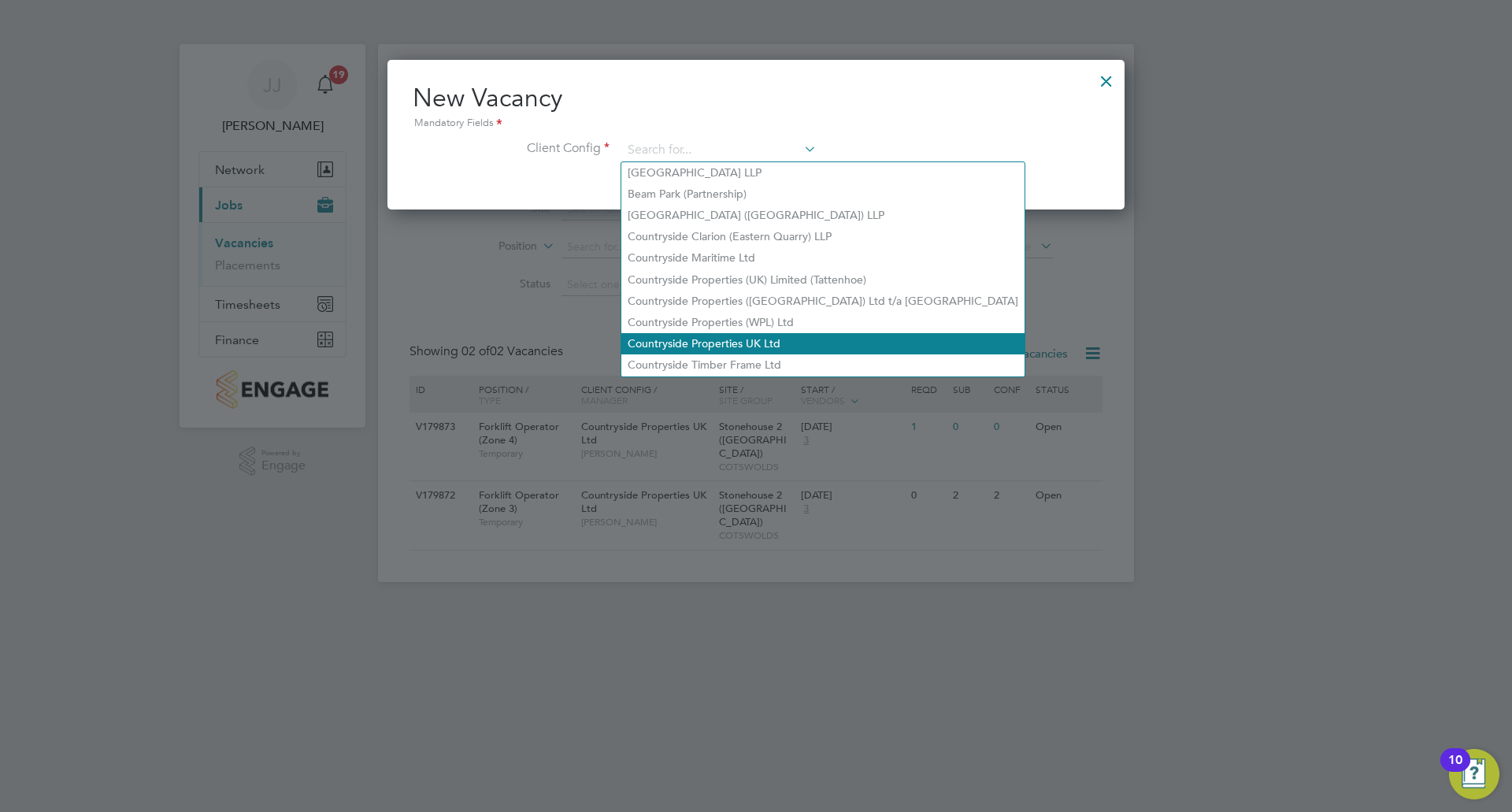
click at [756, 333] on li "Countryside Properties UK Ltd" at bounding box center [822, 343] width 403 height 21
type input "Countryside Properties UK Ltd"
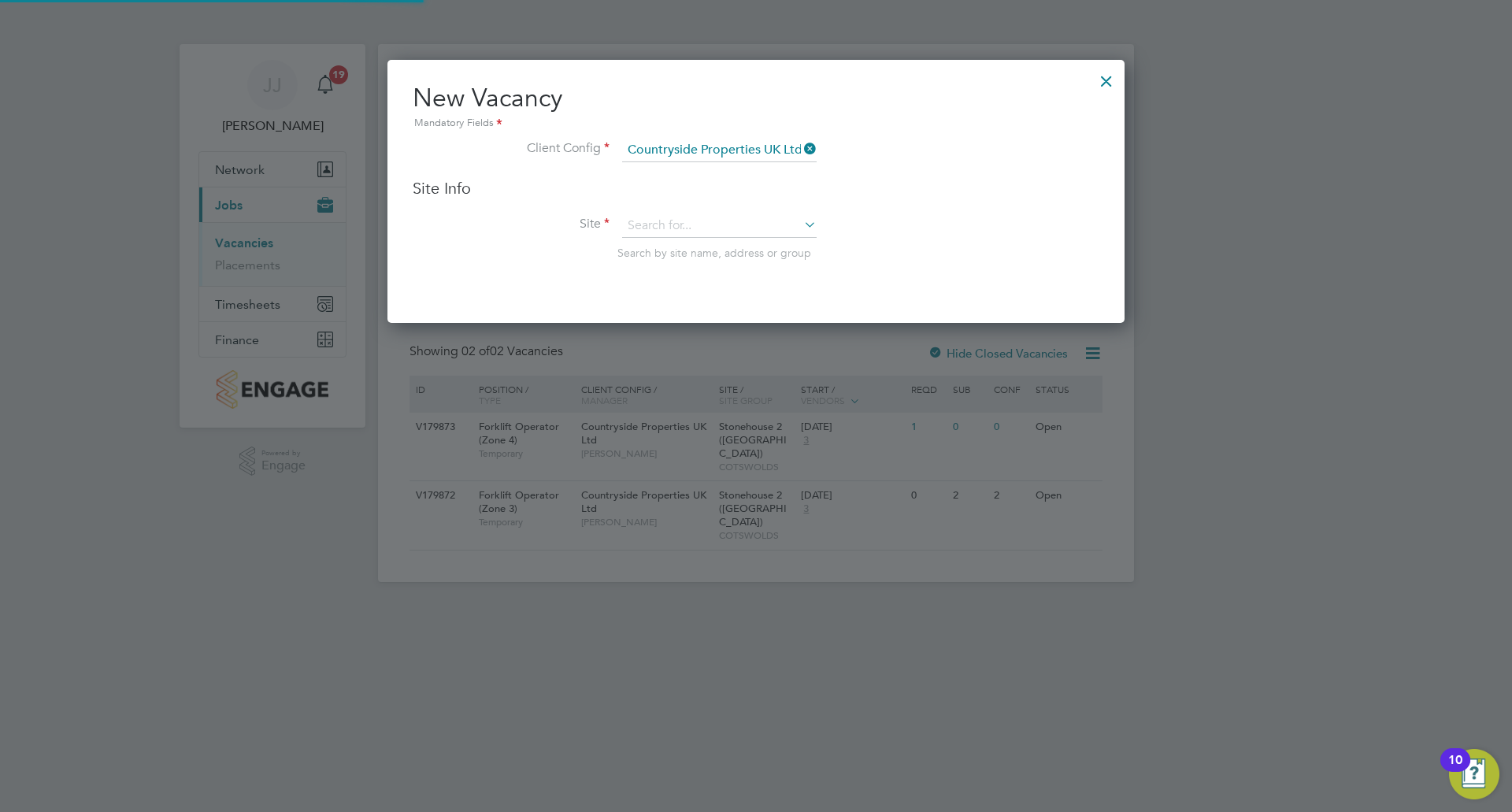
scroll to position [264, 738]
click at [734, 219] on input at bounding box center [719, 226] width 195 height 24
click at [731, 244] on li "Millfields, Cam 3" at bounding box center [719, 248] width 196 height 20
type input "Millfields, Cam 3"
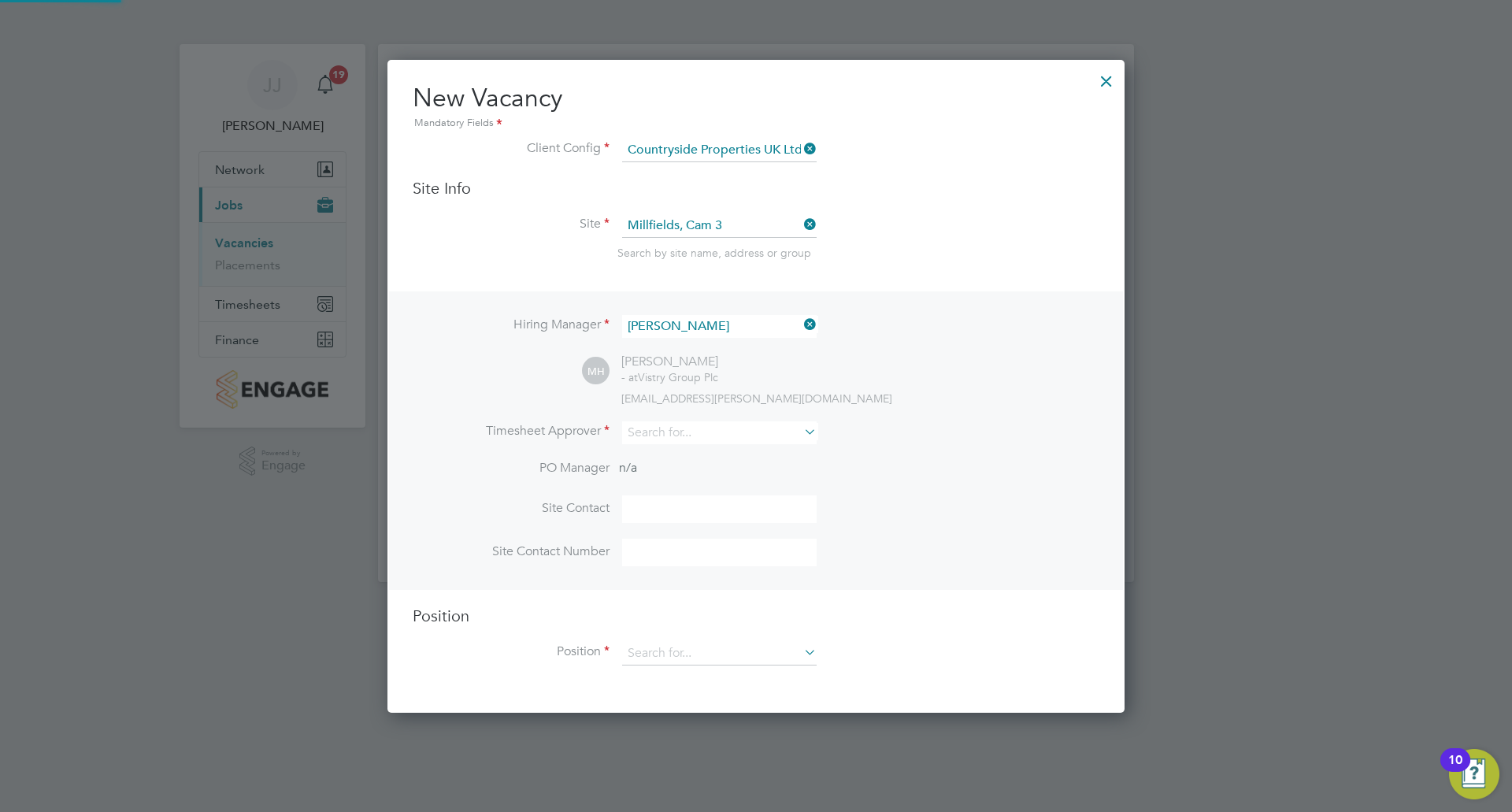
scroll to position [653, 738]
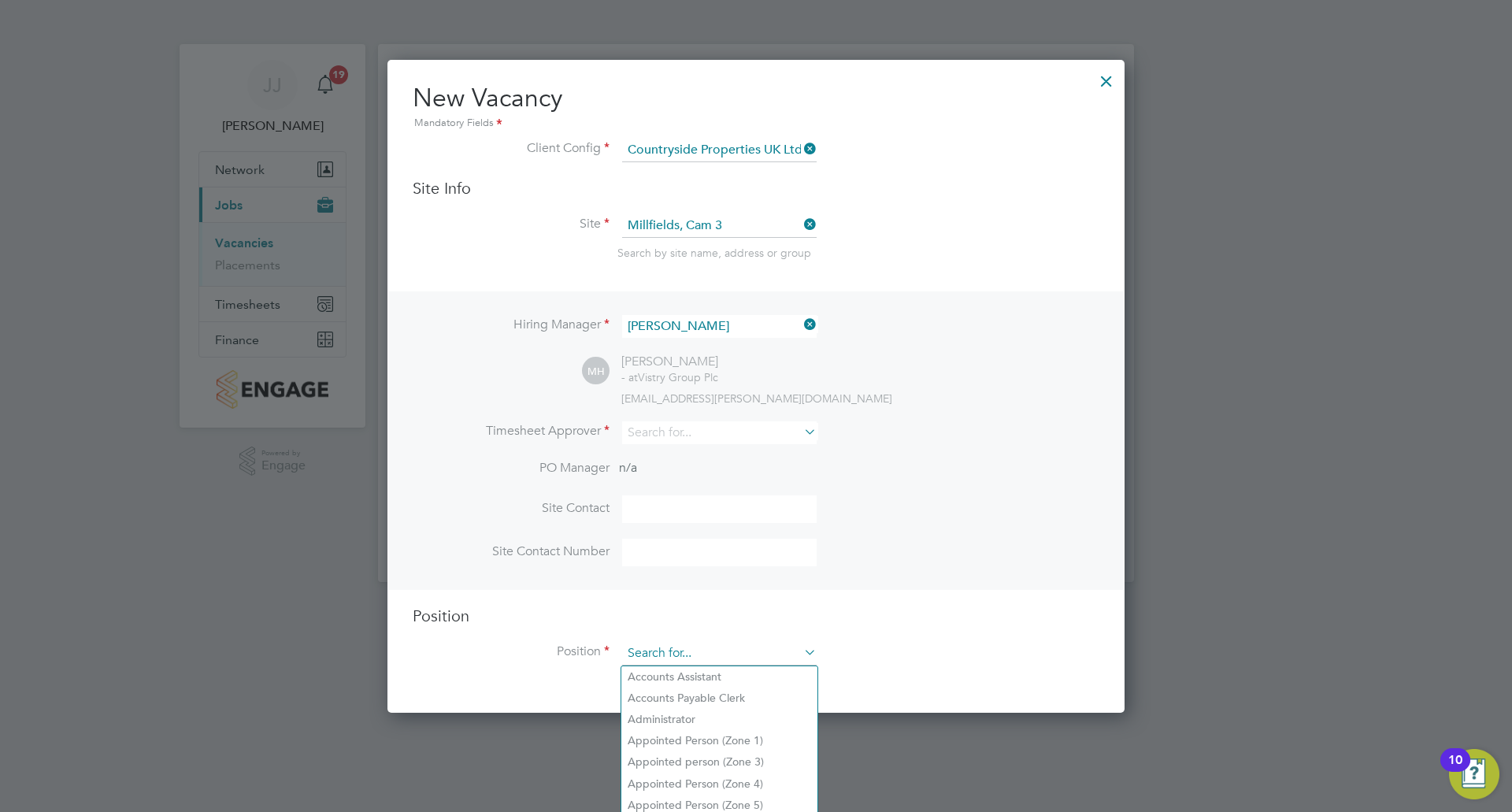
click at [710, 658] on input at bounding box center [719, 653] width 195 height 24
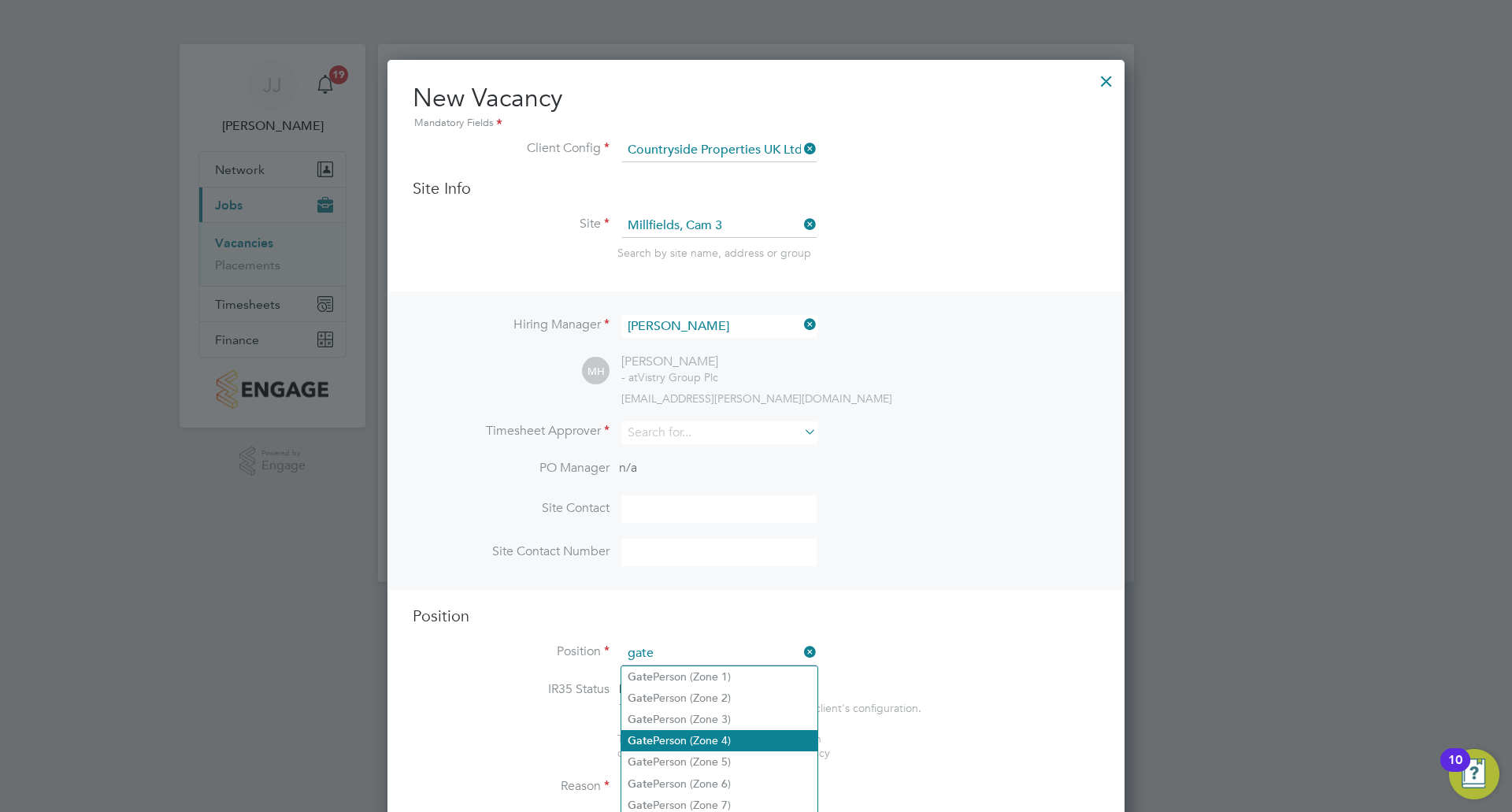
click at [731, 737] on li "Gate Person (Zone 4)" at bounding box center [719, 740] width 196 height 21
type input "Gate Person (Zone 4)"
type textarea "- Welcoming visitors and signing visitors in and out of site - Checking CSCS ca…"
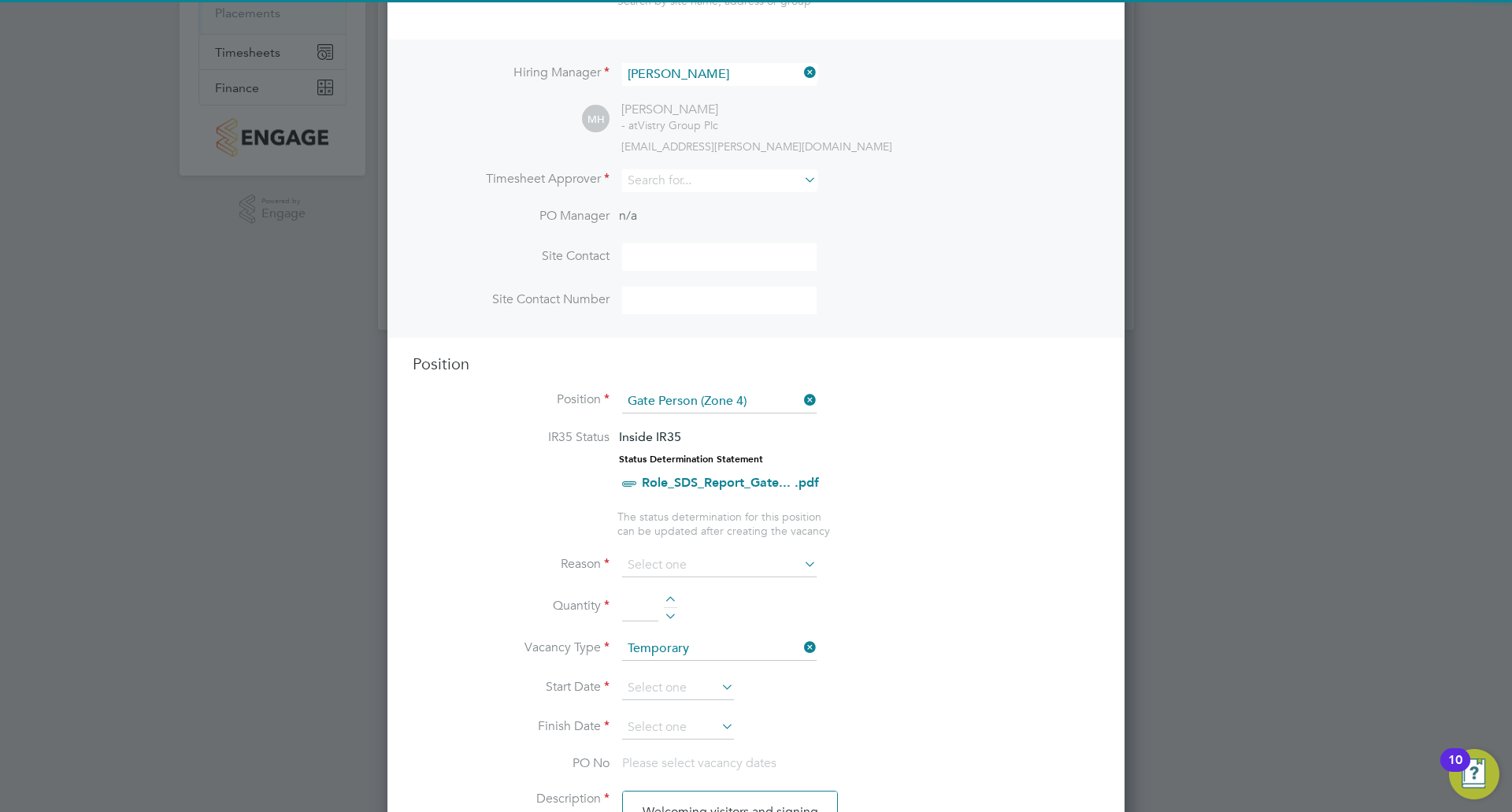
scroll to position [394, 0]
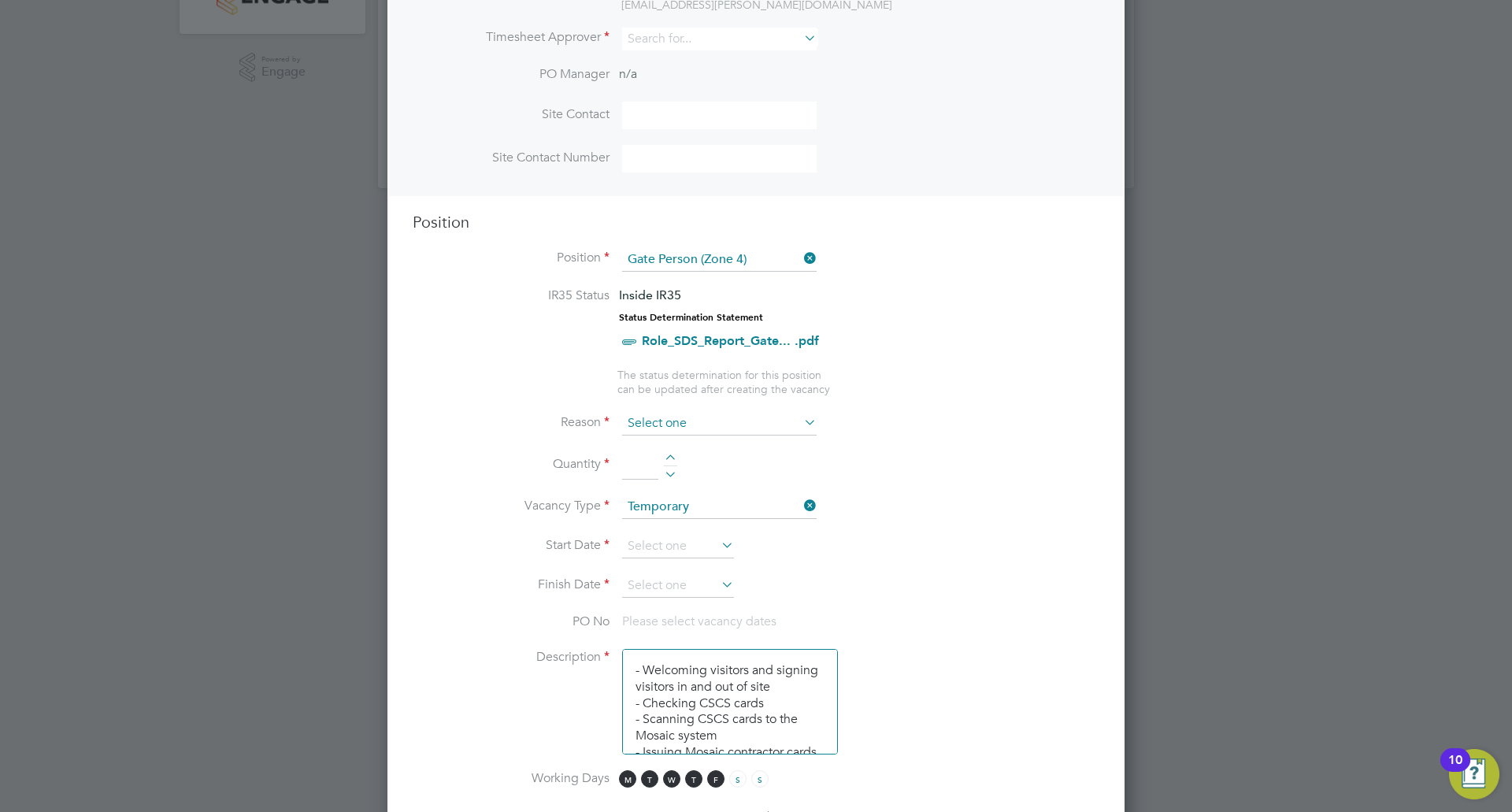
click at [679, 424] on input at bounding box center [719, 424] width 195 height 24
click at [679, 569] on li "Vacant Role" at bounding box center [719, 570] width 196 height 20
type input "Vacant Role"
click at [668, 452] on li "Quantity" at bounding box center [756, 473] width 687 height 44
click at [668, 455] on div at bounding box center [670, 460] width 14 height 11
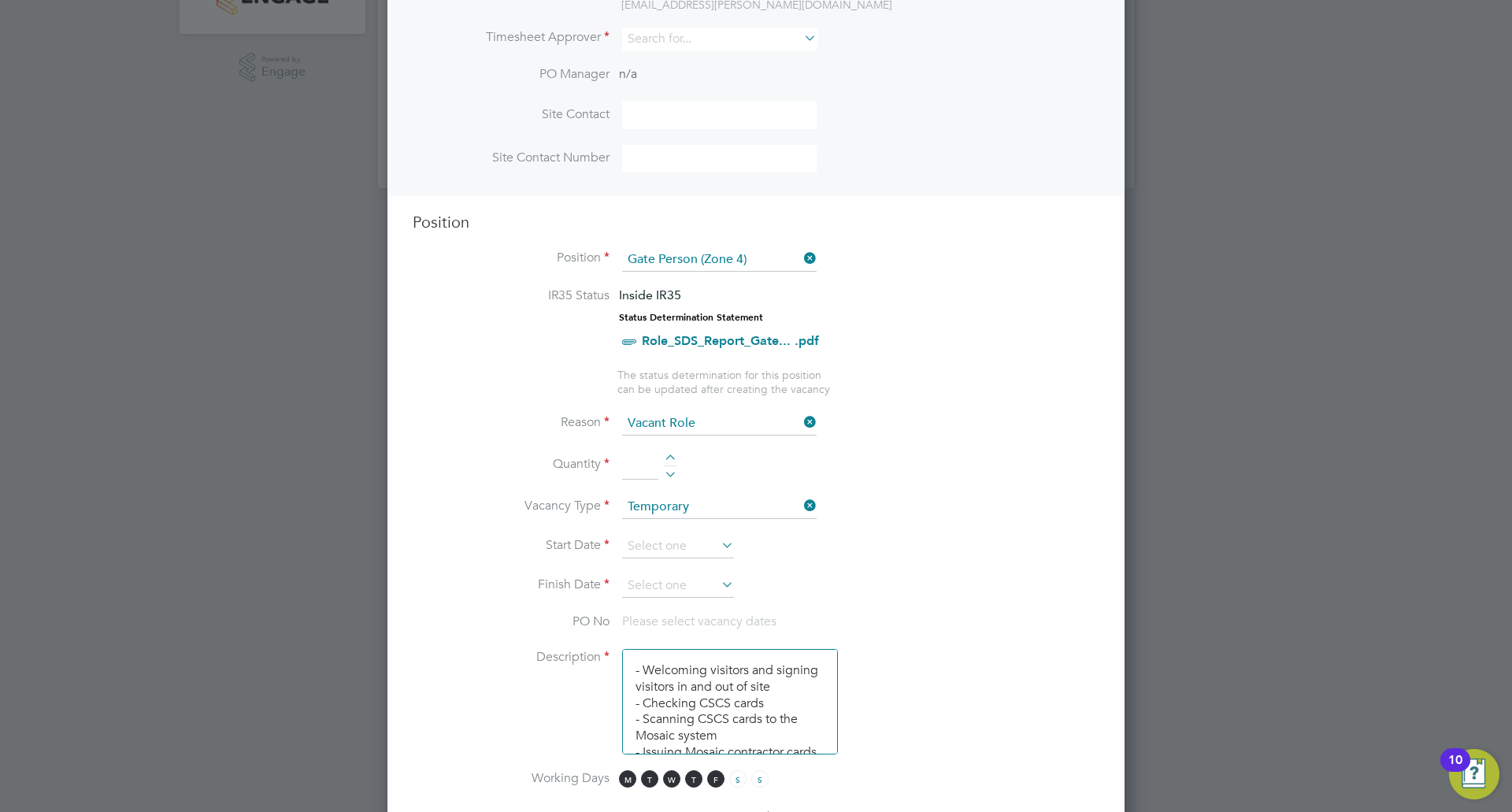
type input "1"
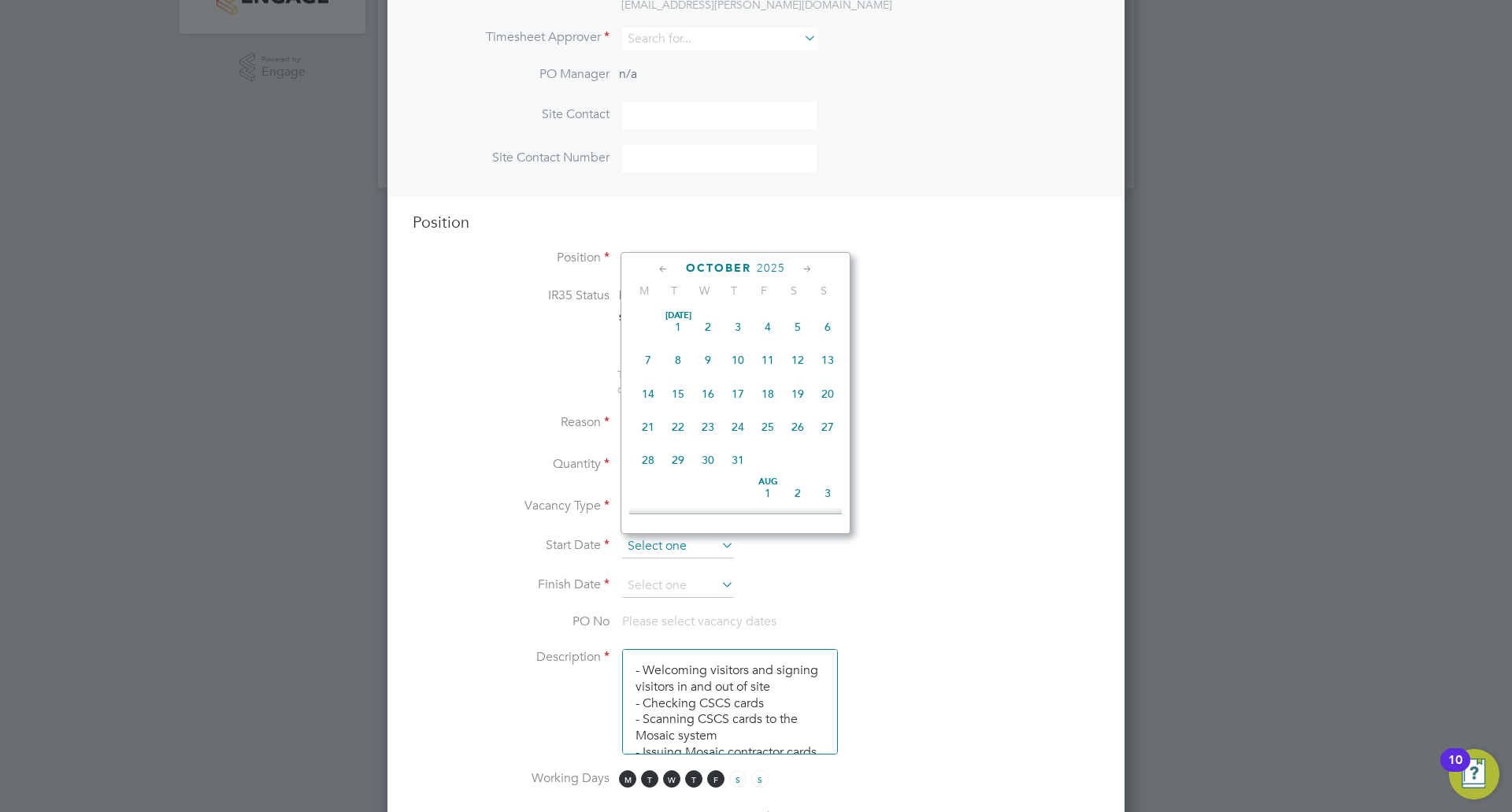
click at [680, 549] on input at bounding box center [678, 547] width 112 height 24
click at [642, 427] on span "6" at bounding box center [648, 415] width 30 height 29
type input "[DATE]"
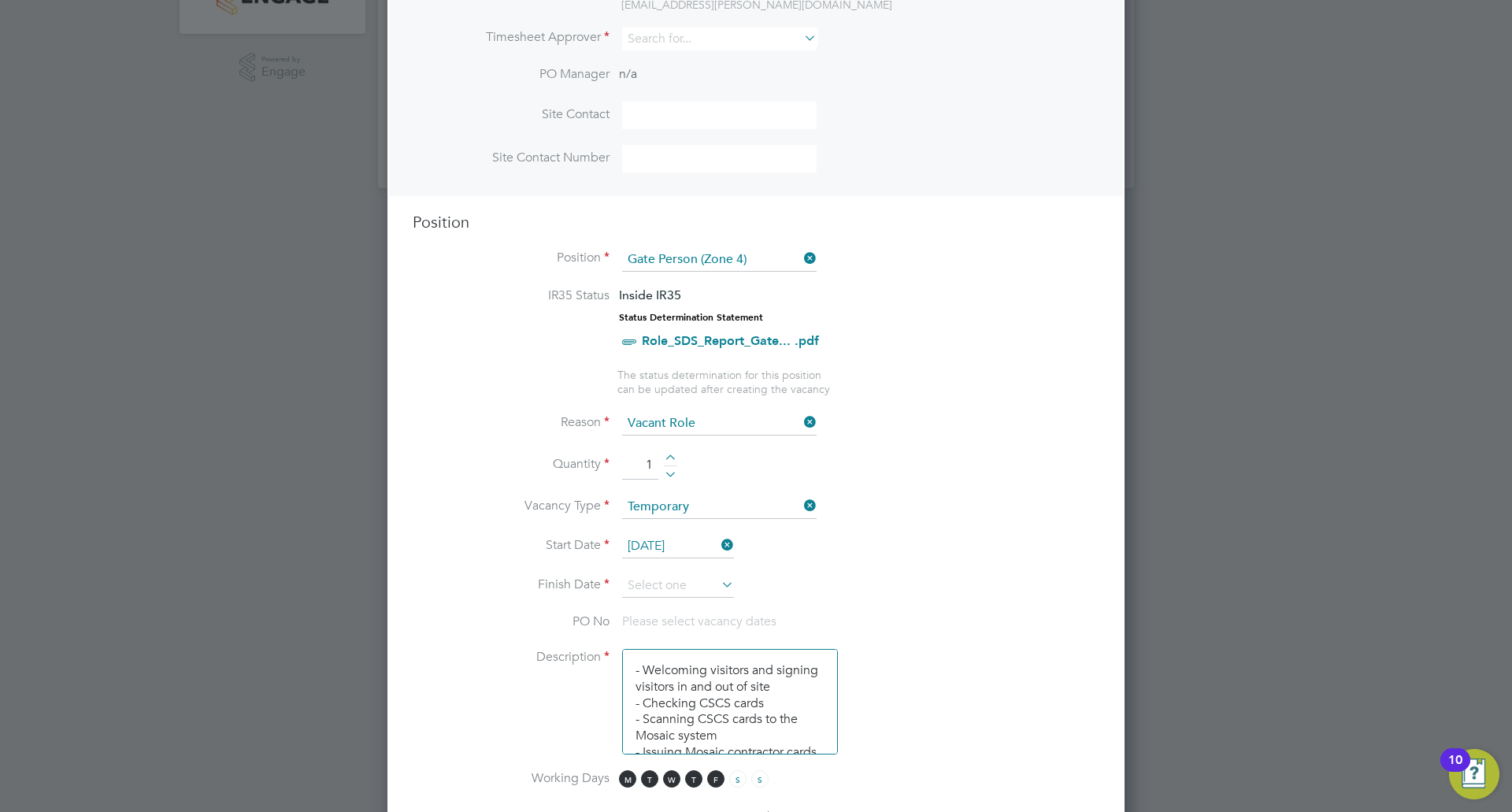
click at [718, 582] on icon at bounding box center [718, 584] width 0 height 22
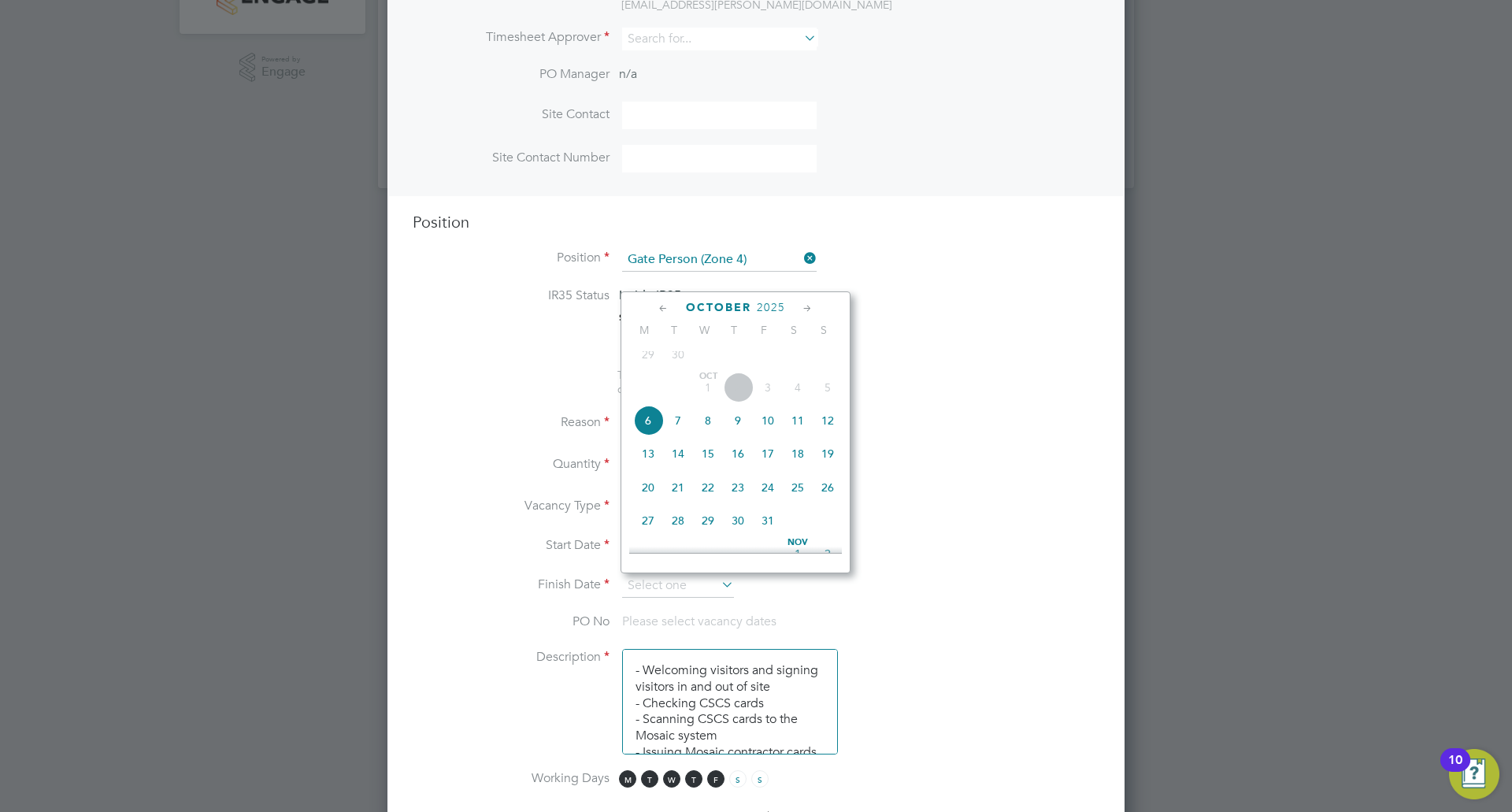
click at [809, 308] on icon at bounding box center [808, 308] width 15 height 18
click at [767, 428] on span "19" at bounding box center [767, 412] width 30 height 29
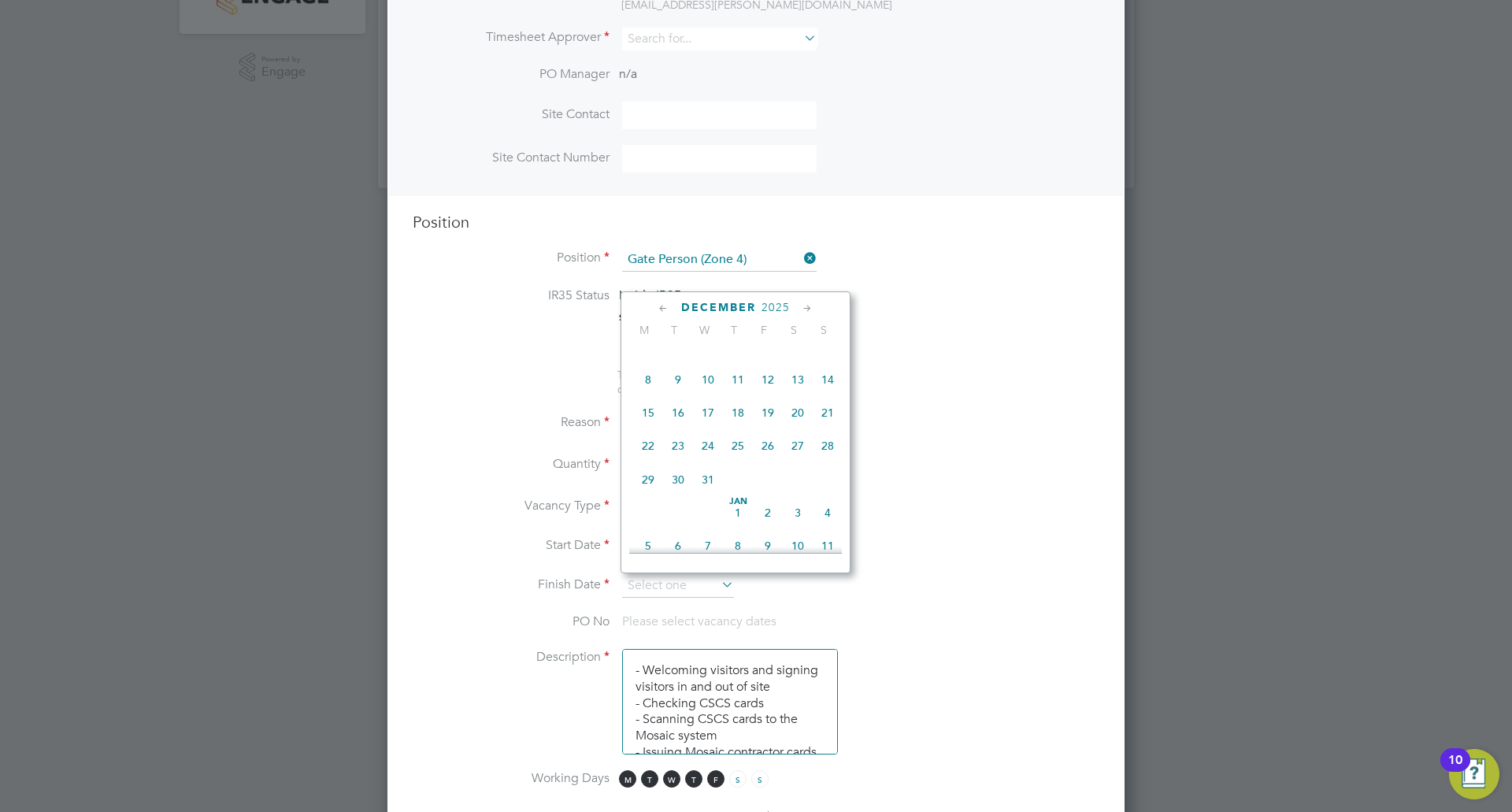
type input "[DATE]"
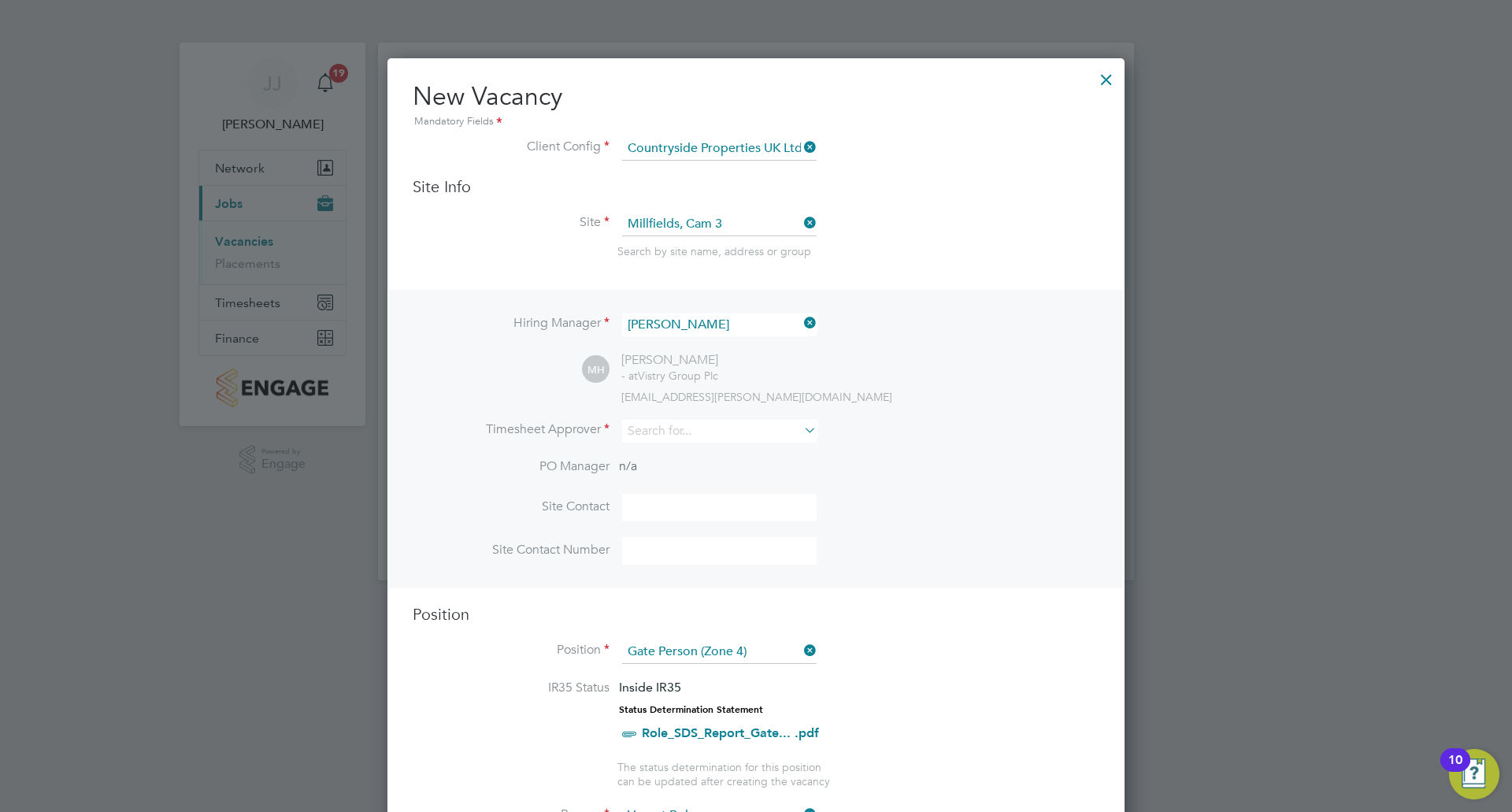
scroll to position [0, 0]
click at [749, 427] on input at bounding box center [719, 432] width 195 height 23
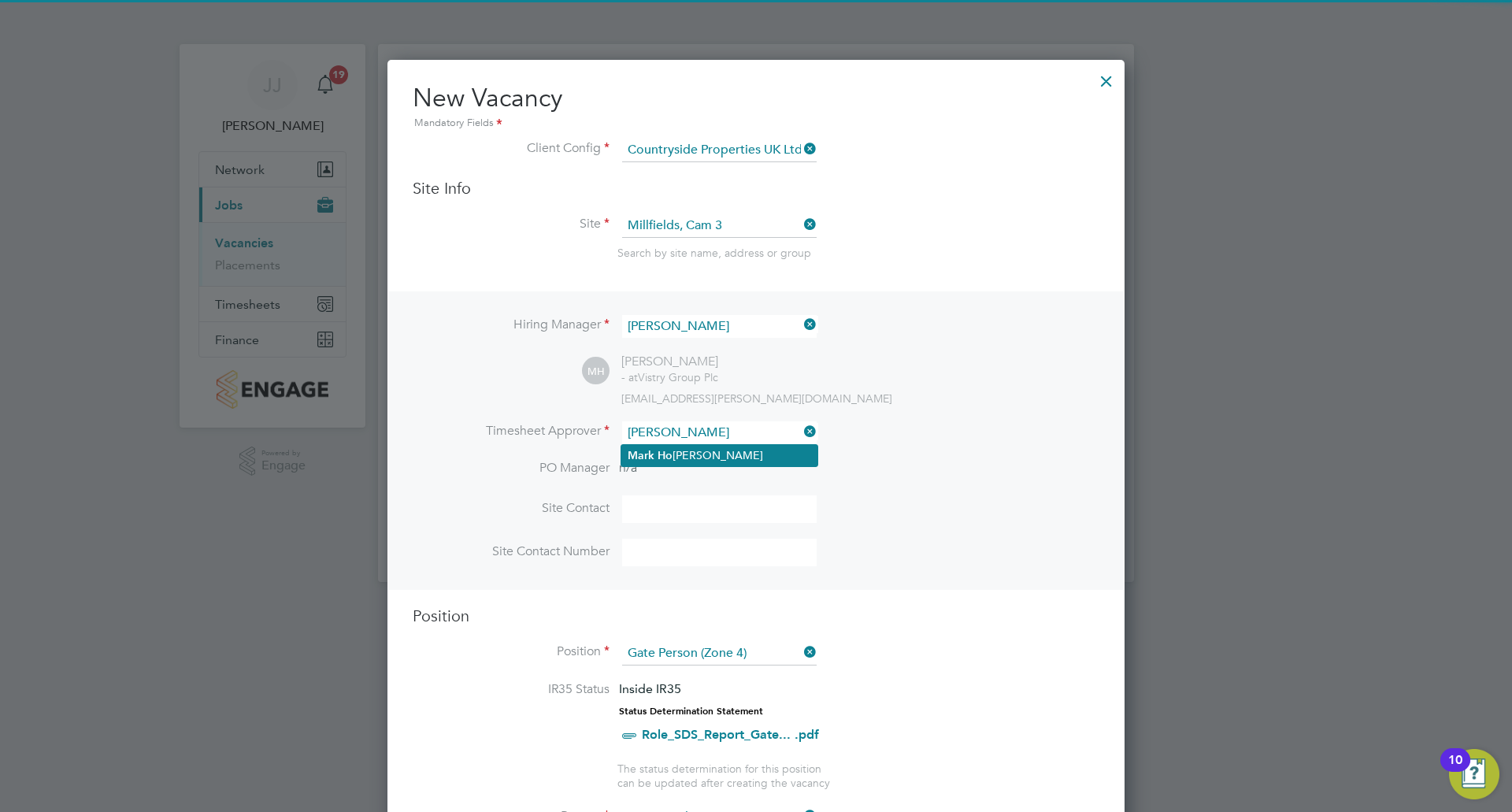
click at [742, 452] on li "[PERSON_NAME] [PERSON_NAME]" at bounding box center [719, 455] width 196 height 21
type input "[PERSON_NAME]"
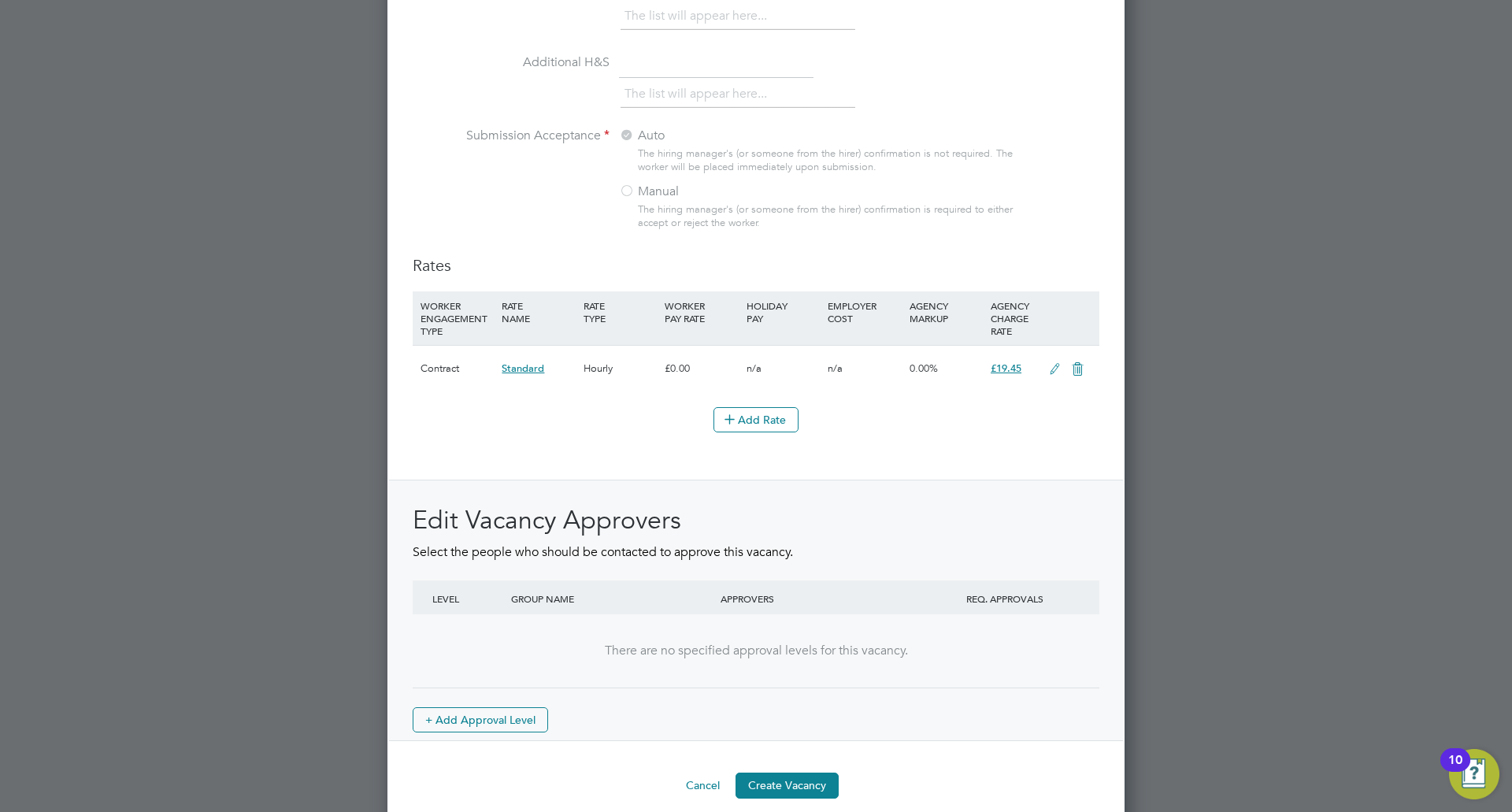
scroll to position [1647, 0]
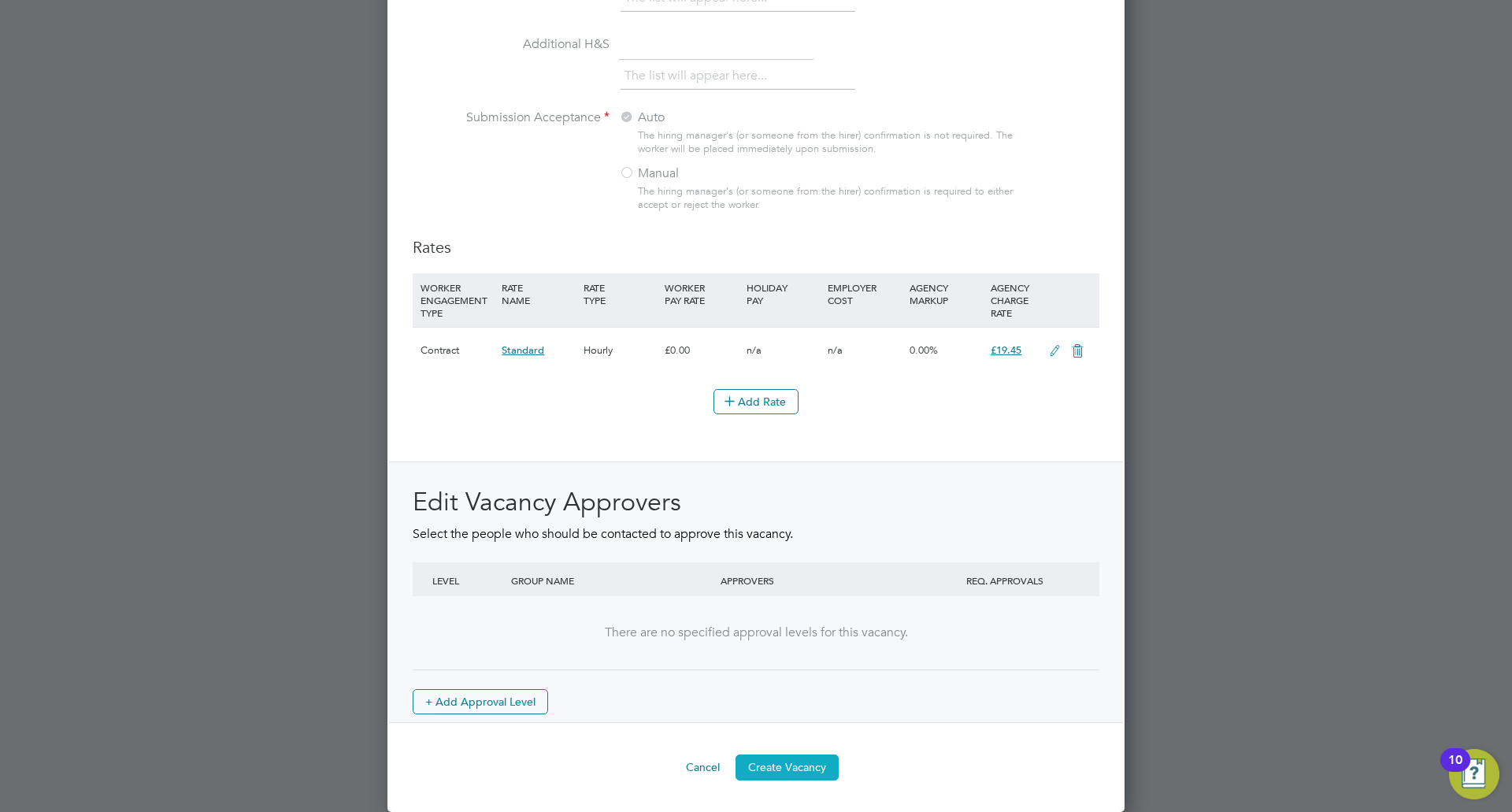
click at [777, 763] on button "Create Vacancy" at bounding box center [787, 766] width 103 height 25
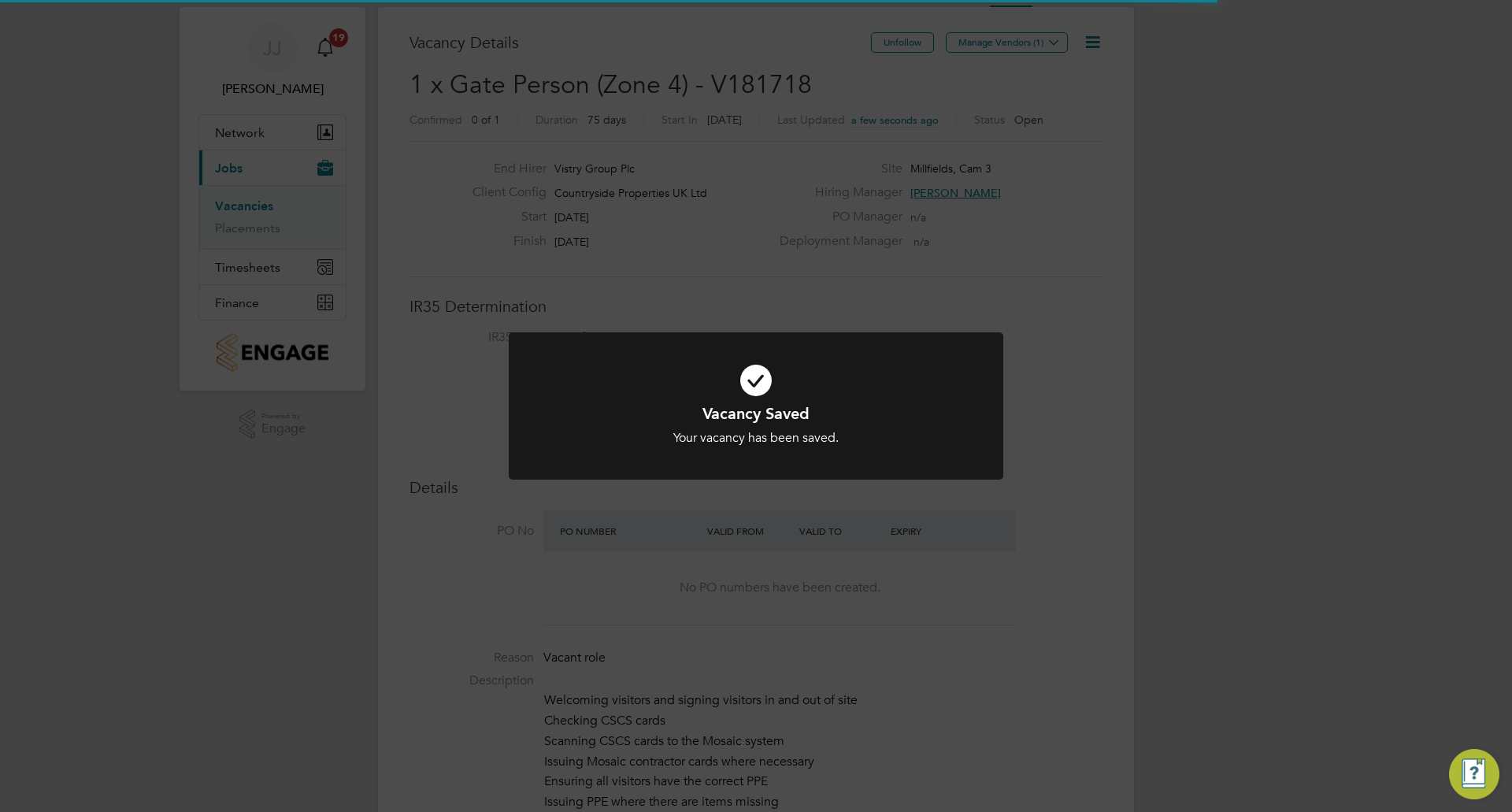
scroll to position [8, 8]
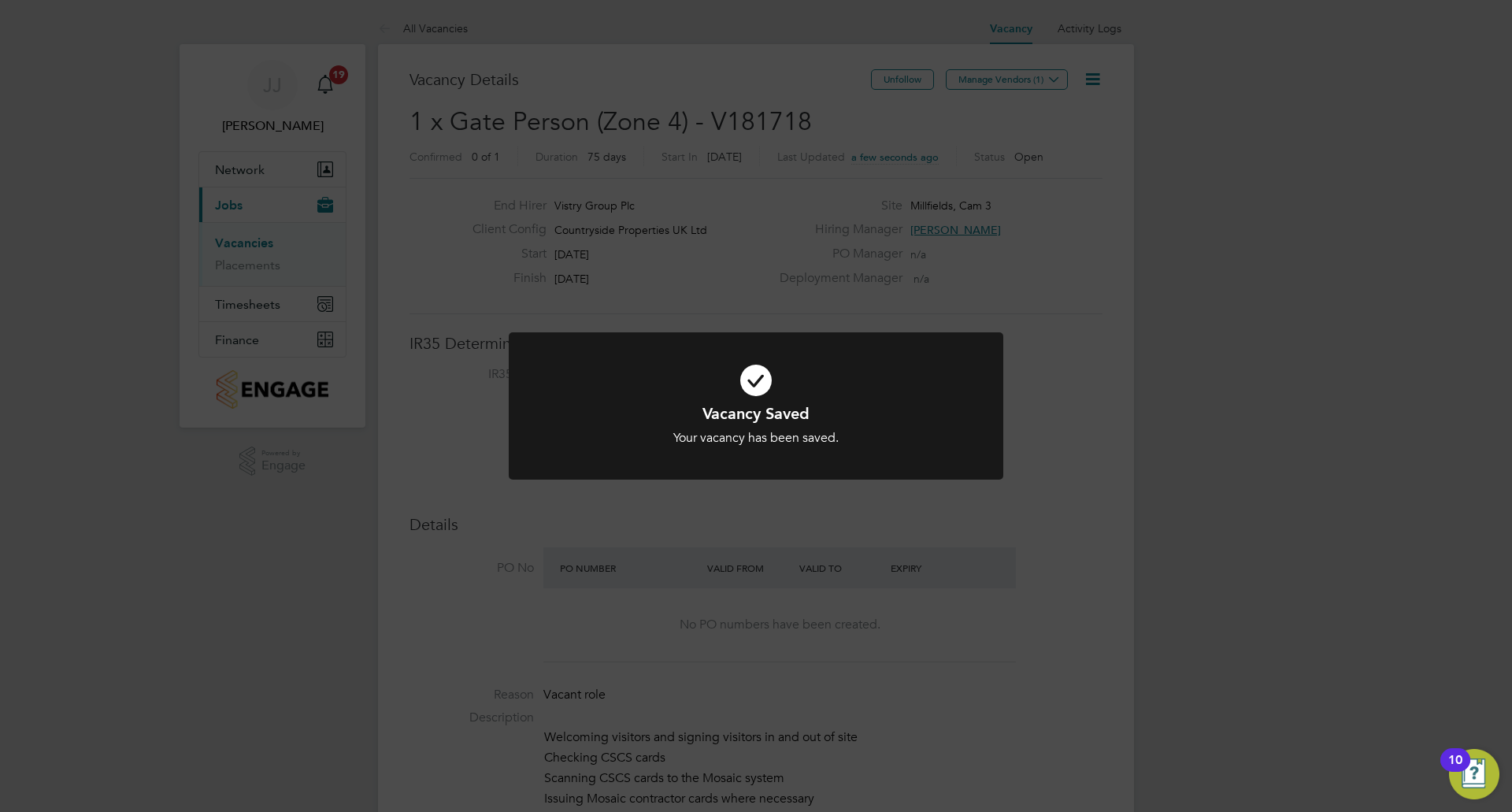
click at [850, 571] on div "Vacancy Saved Your vacancy has been saved. Cancel Okay" at bounding box center [756, 406] width 1512 height 812
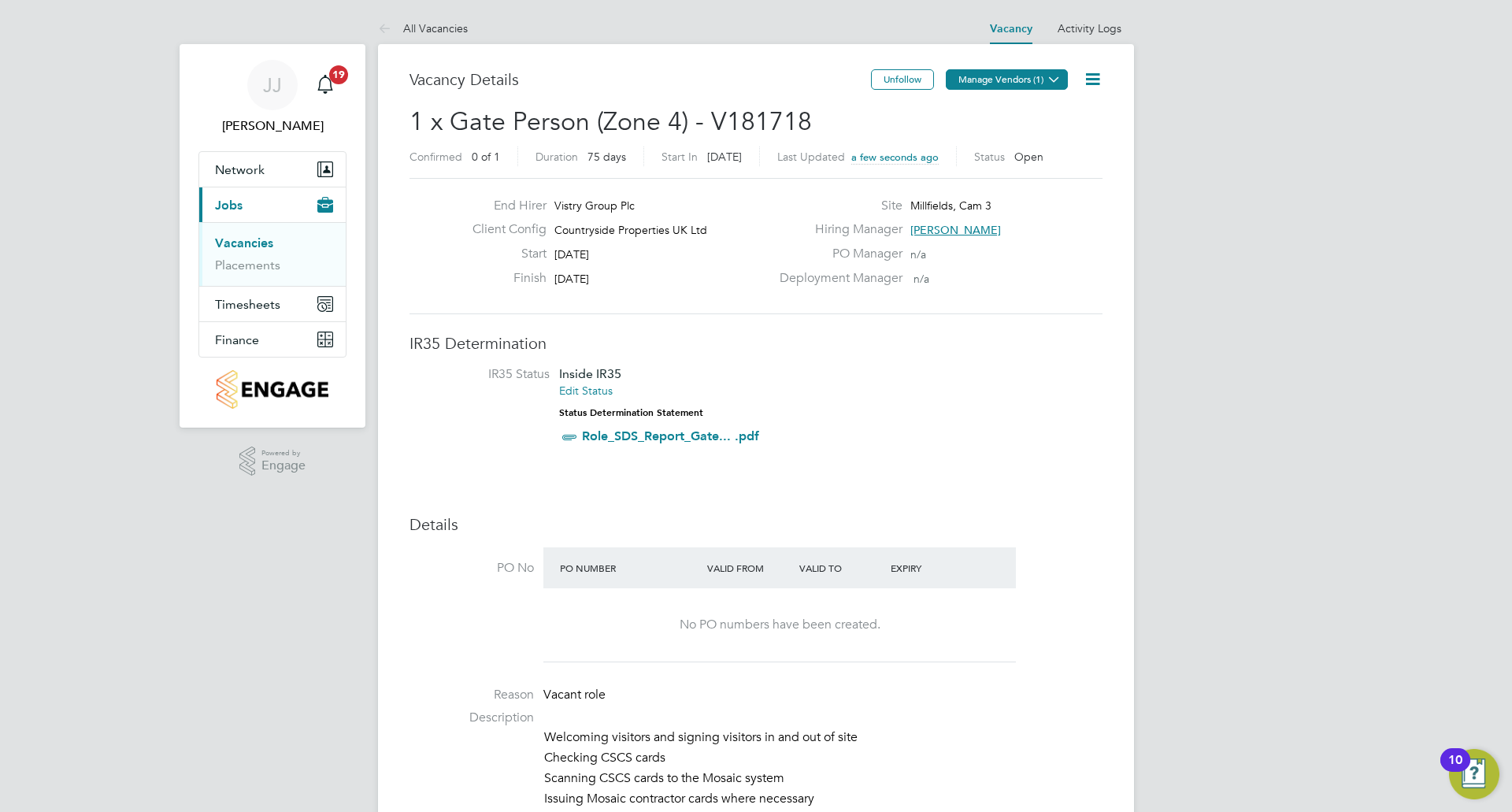
click at [1015, 80] on button "Manage Vendors (1)" at bounding box center [1007, 79] width 122 height 20
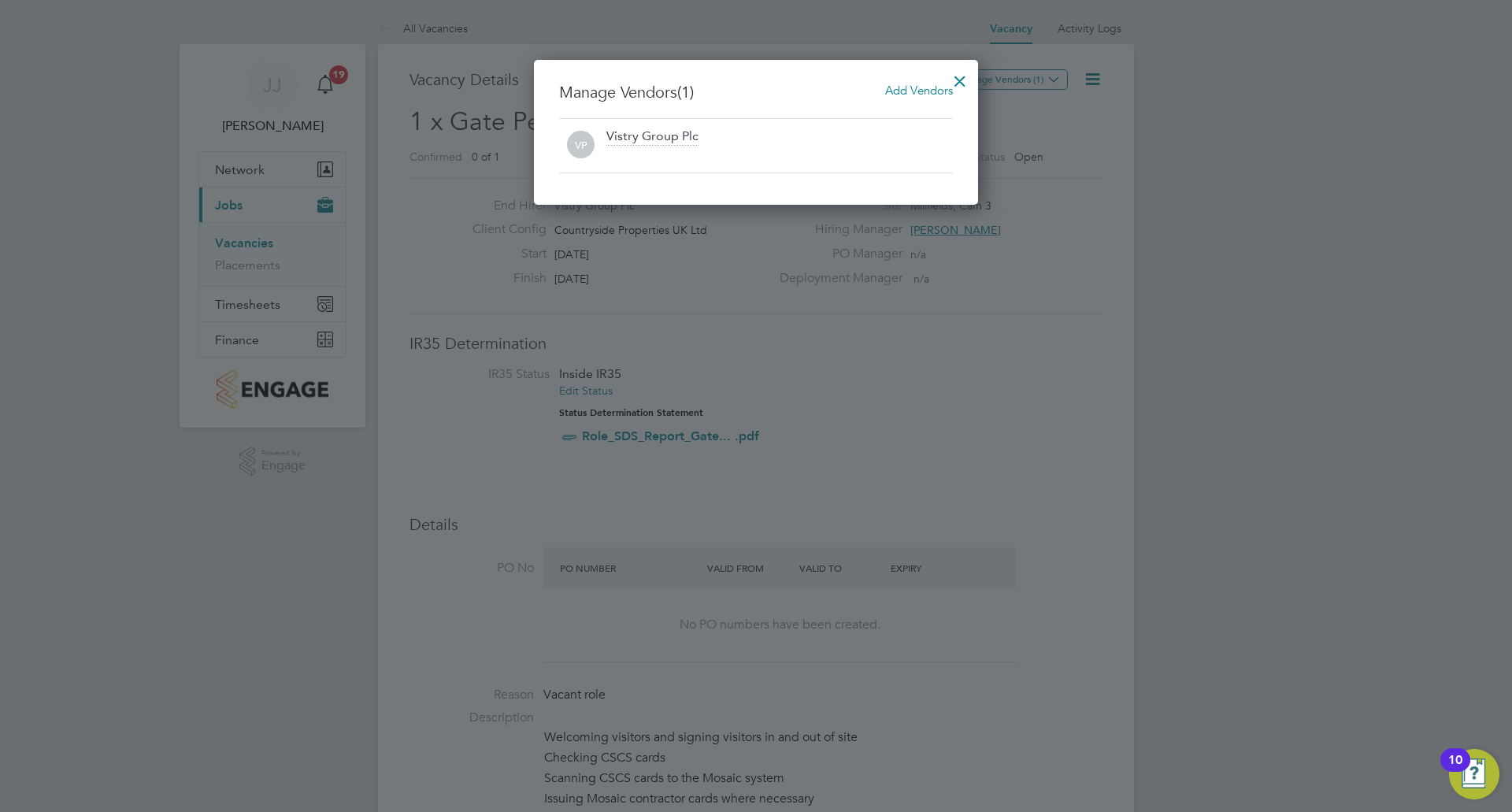
click at [914, 87] on span "Add Vendors" at bounding box center [918, 90] width 67 height 15
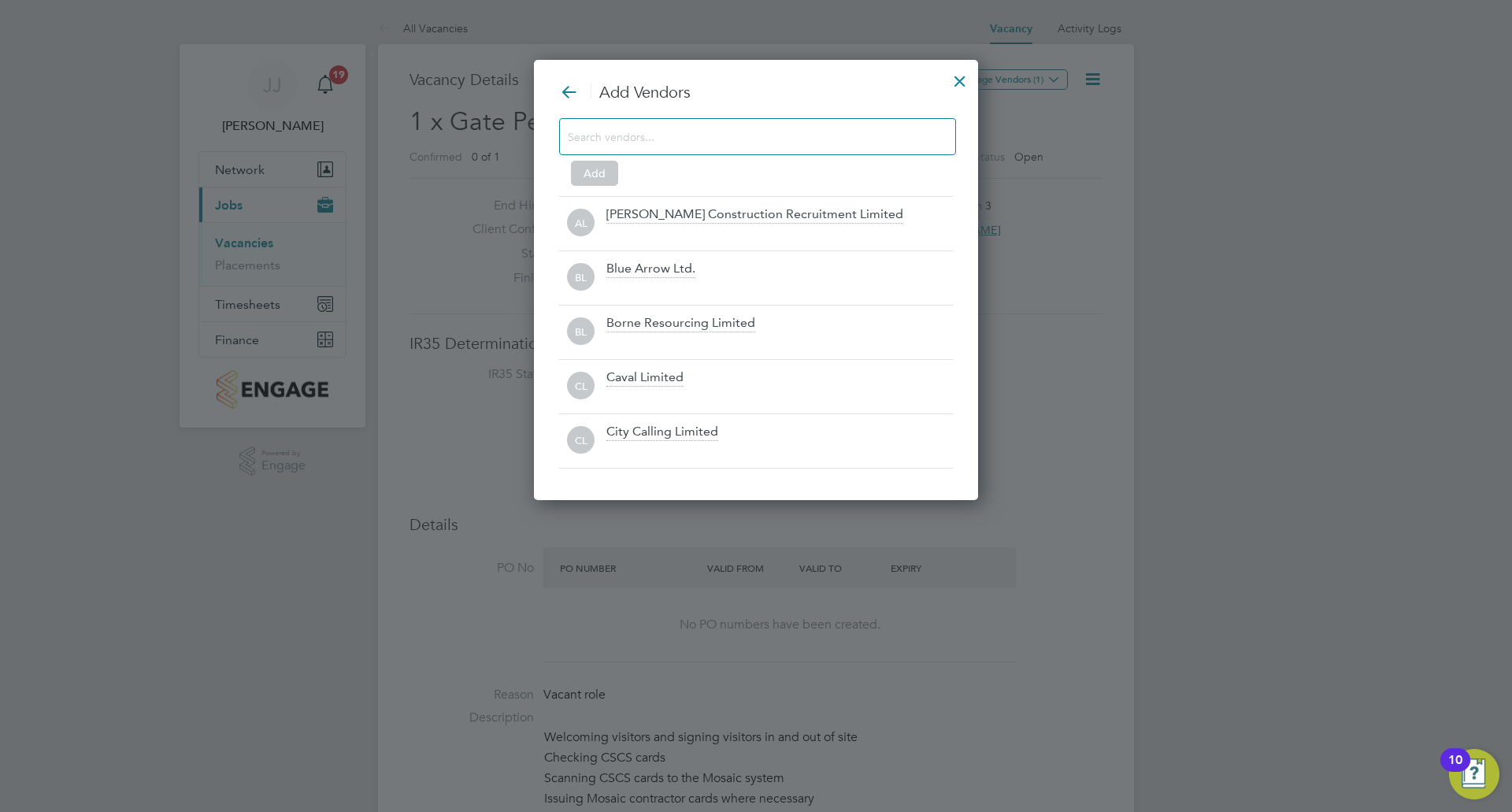
click at [723, 137] on input at bounding box center [745, 136] width 354 height 20
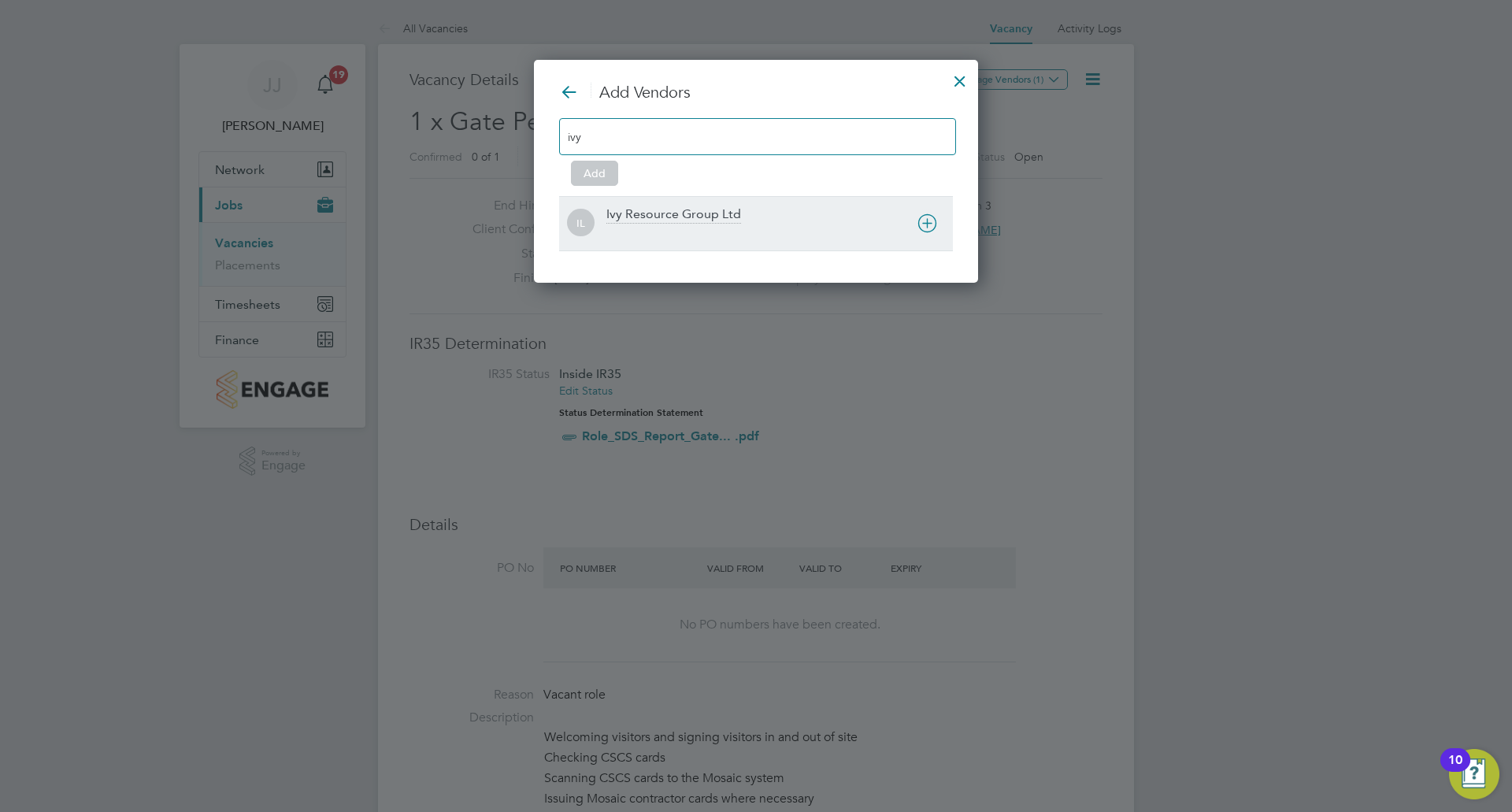
type input "ivy"
click at [701, 207] on div "Ivy Resource Group Ltd" at bounding box center [674, 215] width 135 height 18
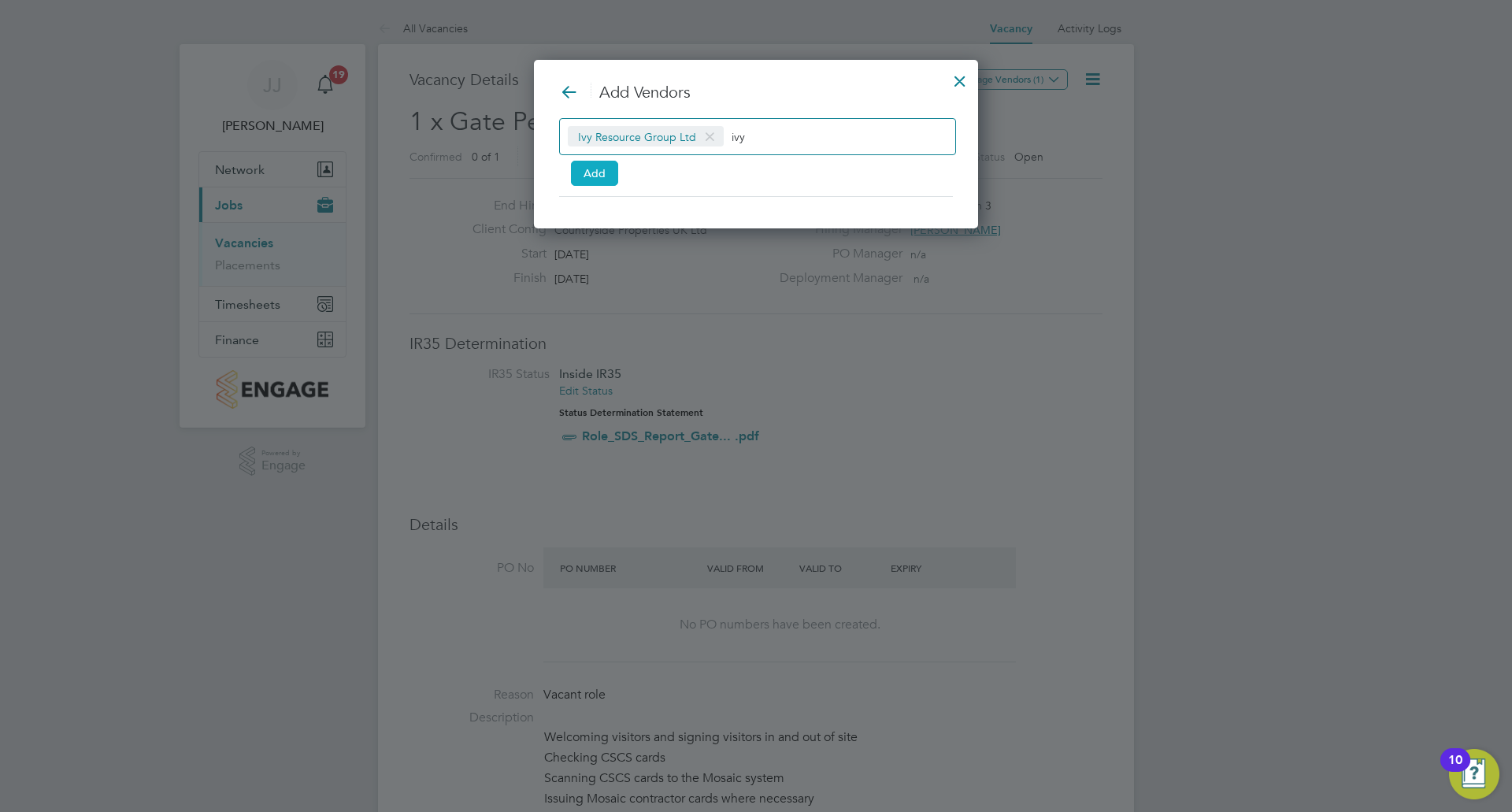
click at [596, 167] on button "Add" at bounding box center [594, 172] width 47 height 25
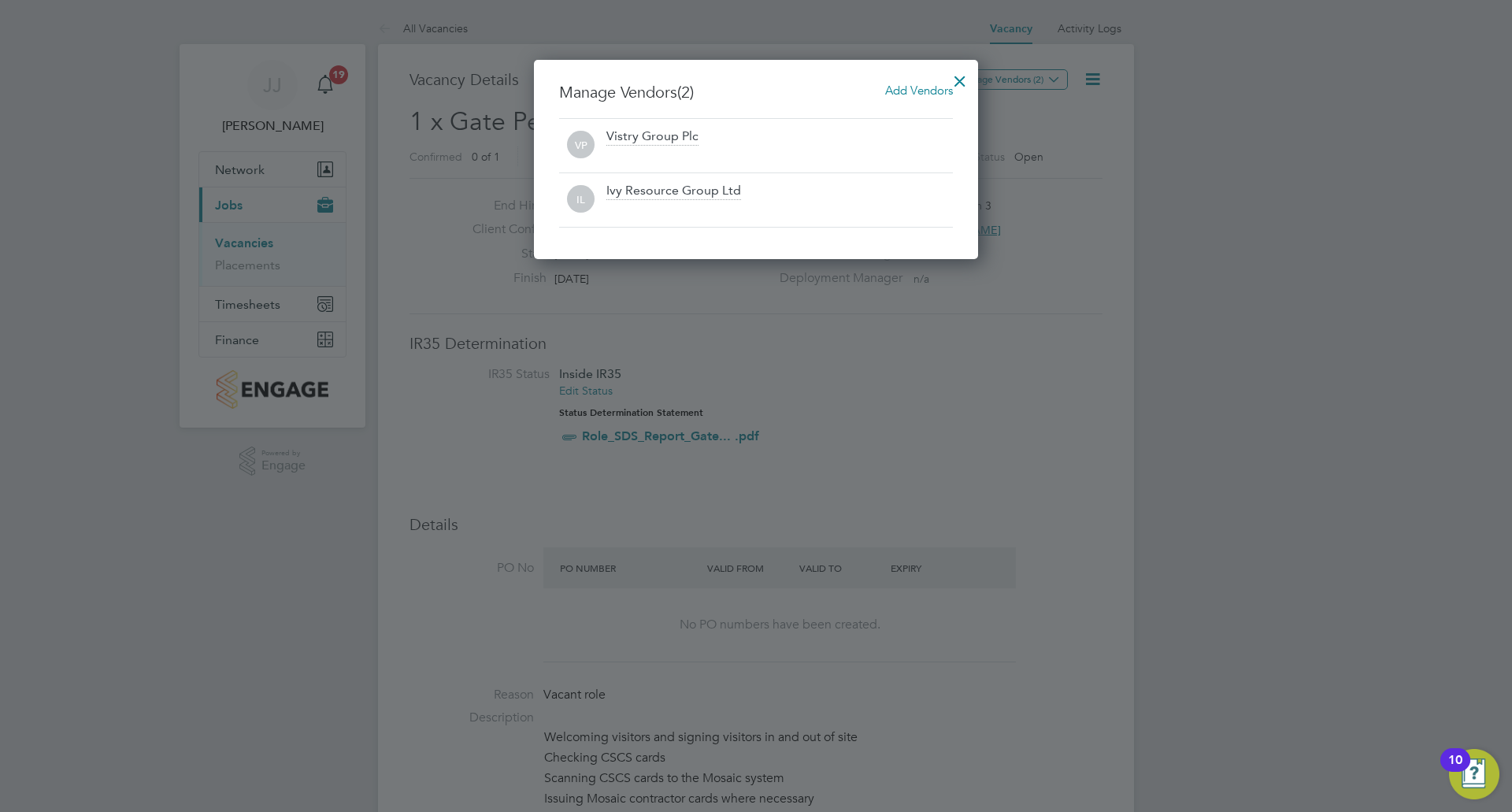
click at [961, 83] on div at bounding box center [960, 76] width 29 height 29
